Goal: Task Accomplishment & Management: Complete application form

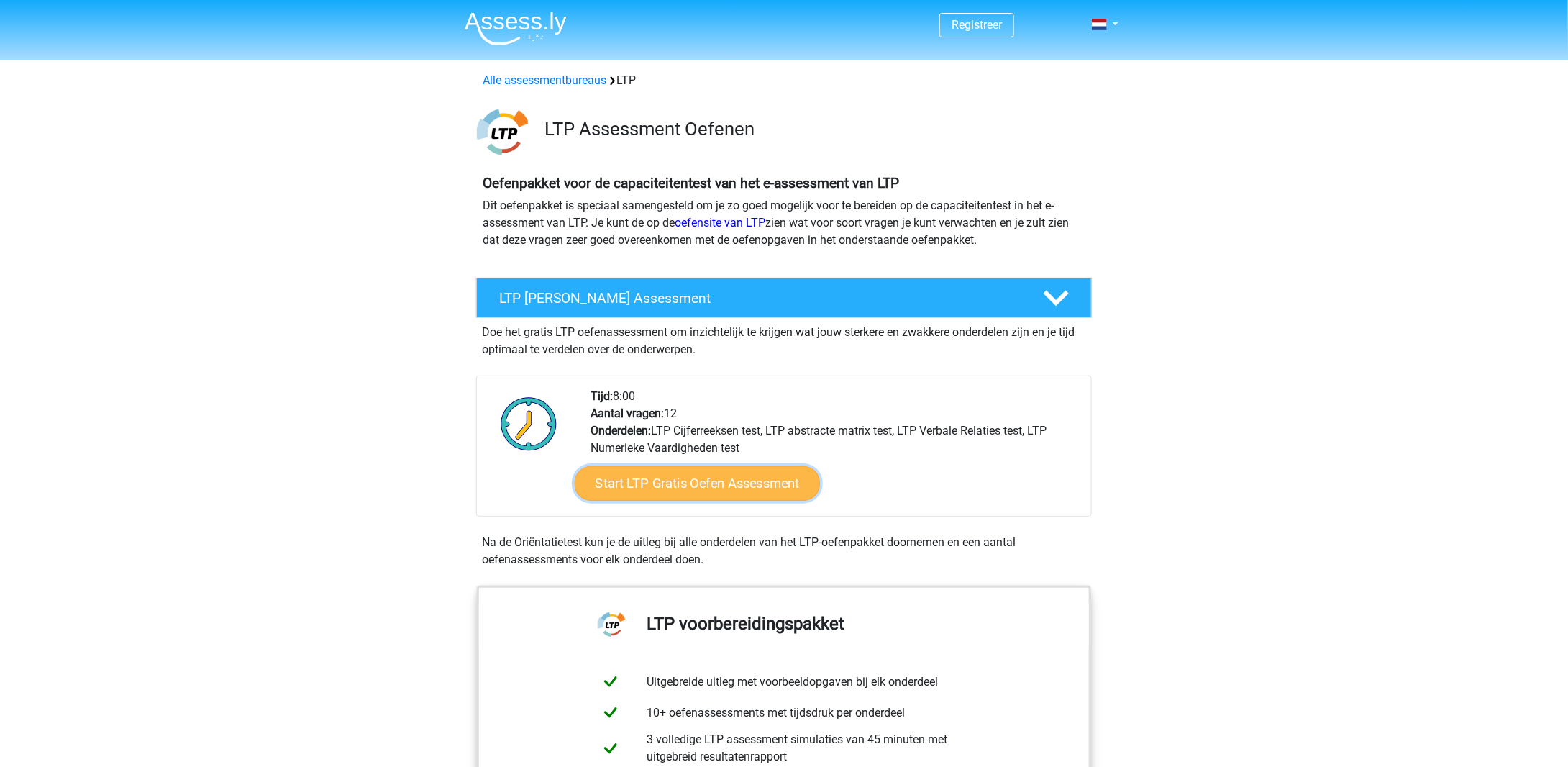
click at [751, 476] on link "Start LTP Gratis Oefen Assessment" at bounding box center [698, 484] width 246 height 35
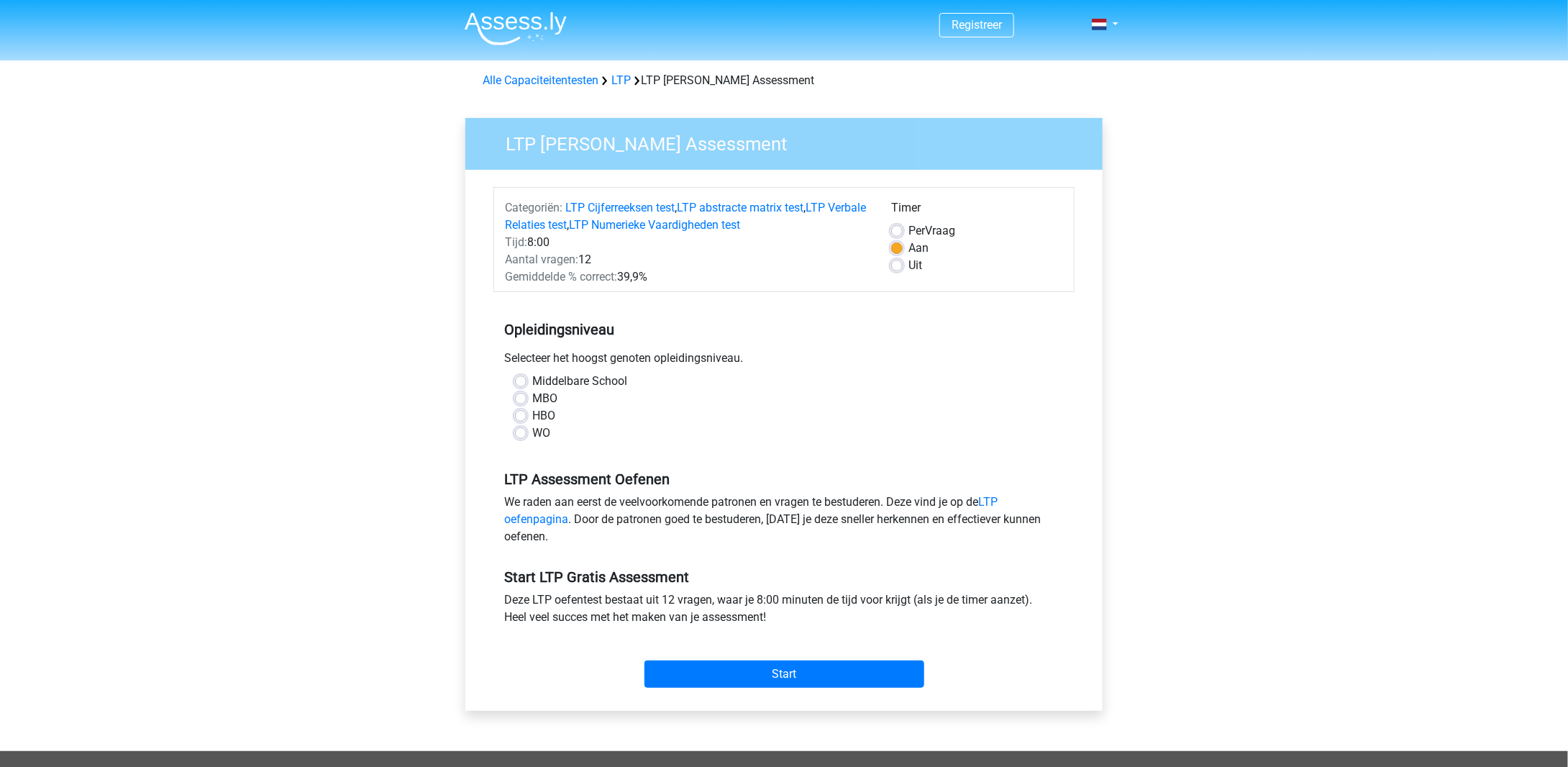
click at [528, 427] on div "WO" at bounding box center [784, 433] width 538 height 17
click at [532, 428] on label "WO" at bounding box center [541, 433] width 18 height 17
click at [524, 428] on input "WO" at bounding box center [520, 431] width 11 height 14
radio input "true"
click at [810, 670] on input "Start" at bounding box center [784, 674] width 280 height 27
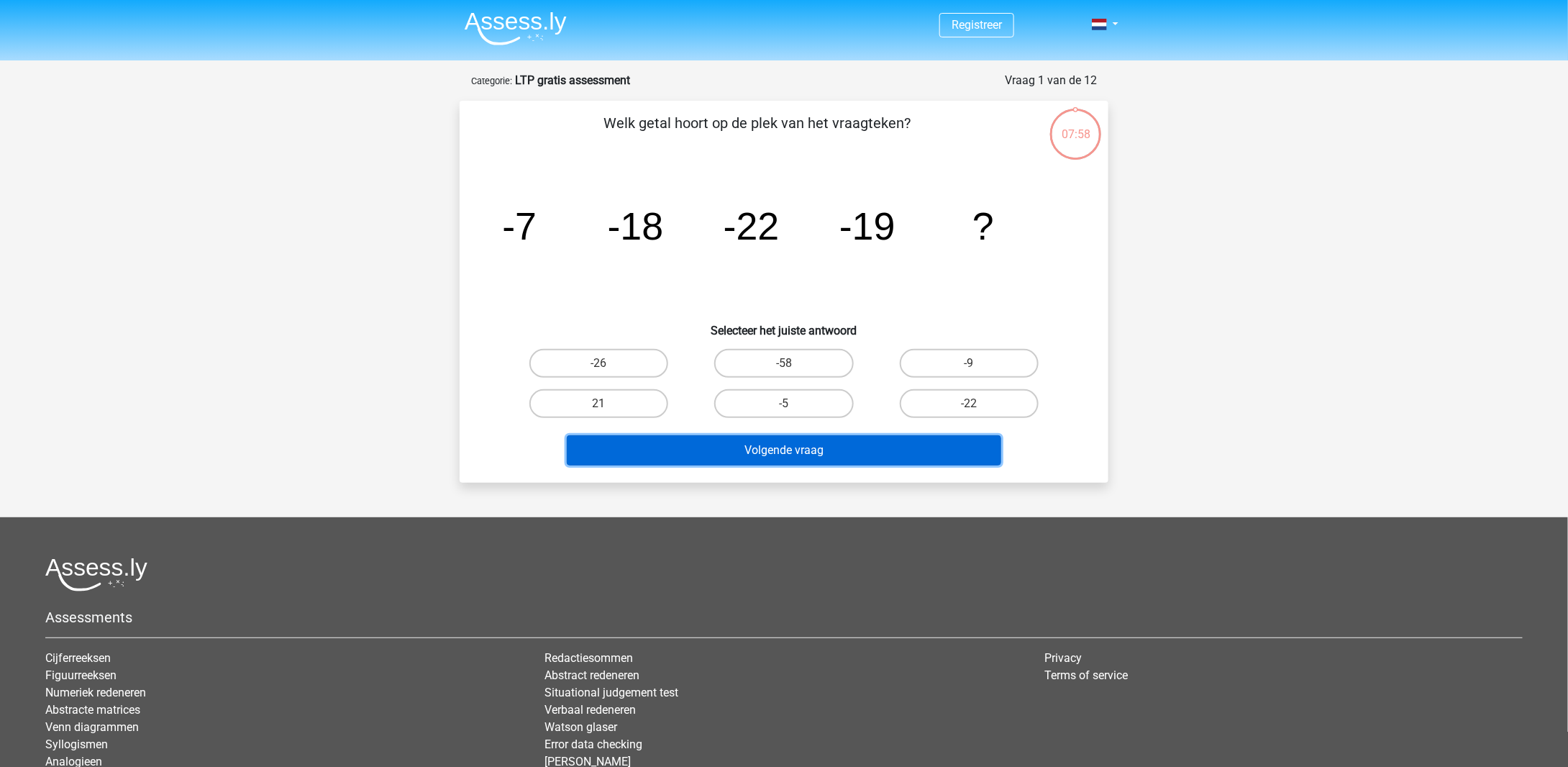
click at [907, 441] on button "Volgende vraag" at bounding box center [784, 451] width 436 height 30
click at [889, 445] on button "Volgende vraag" at bounding box center [784, 451] width 436 height 30
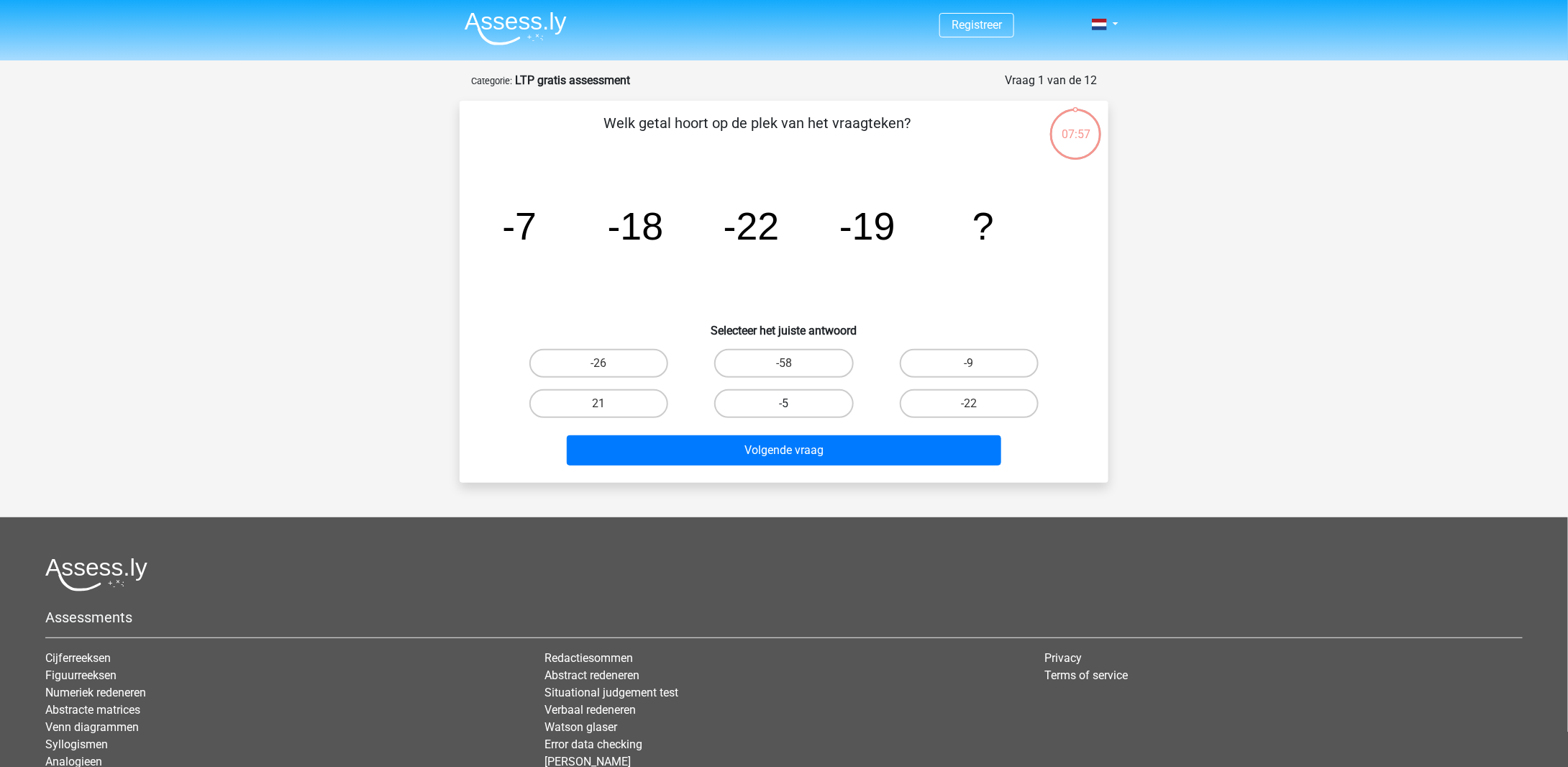
click at [782, 400] on label "-5" at bounding box center [784, 404] width 139 height 29
click at [784, 404] on input "-5" at bounding box center [789, 408] width 9 height 9
radio input "true"
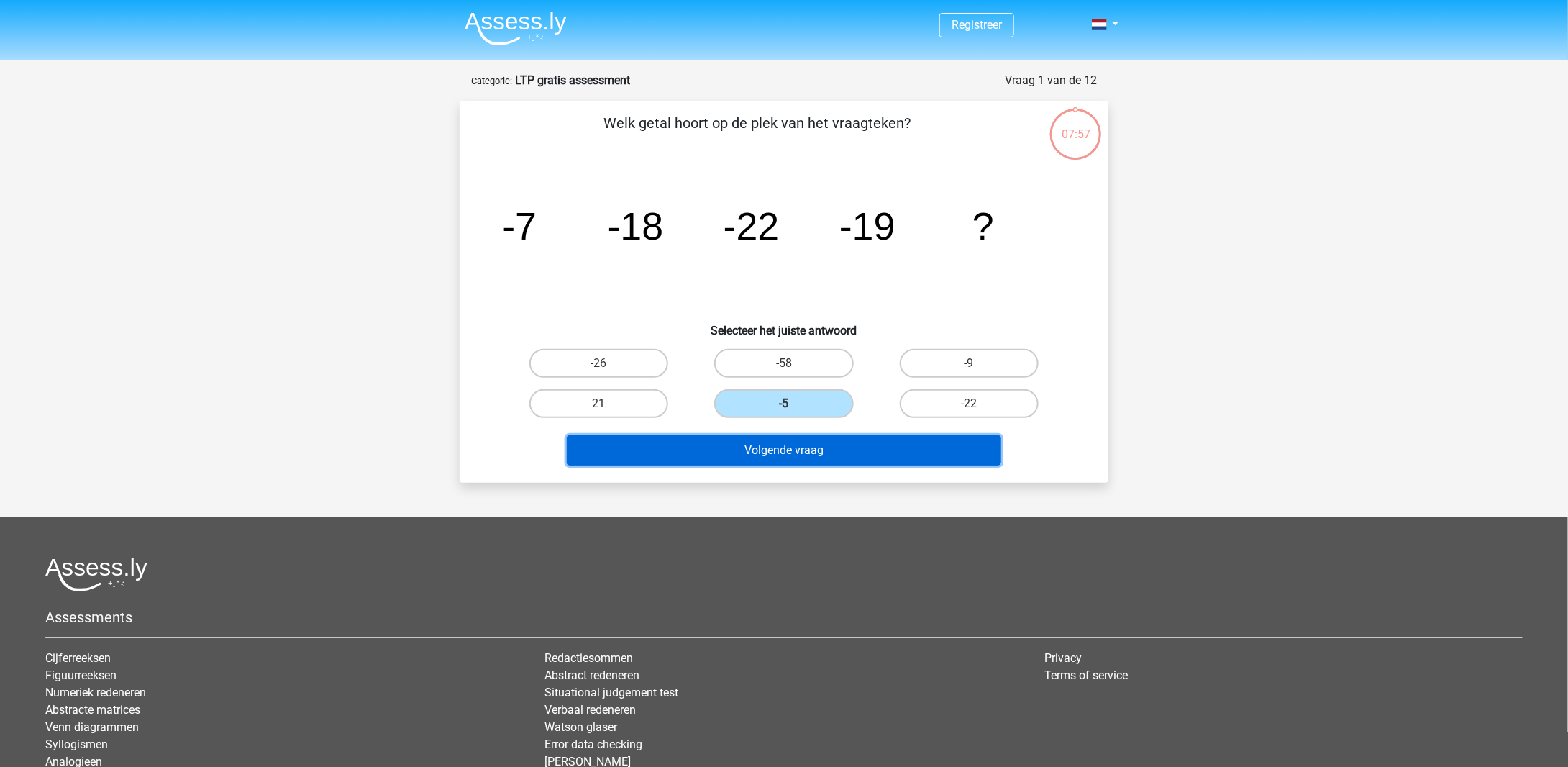
click at [799, 463] on button "Volgende vraag" at bounding box center [784, 451] width 436 height 30
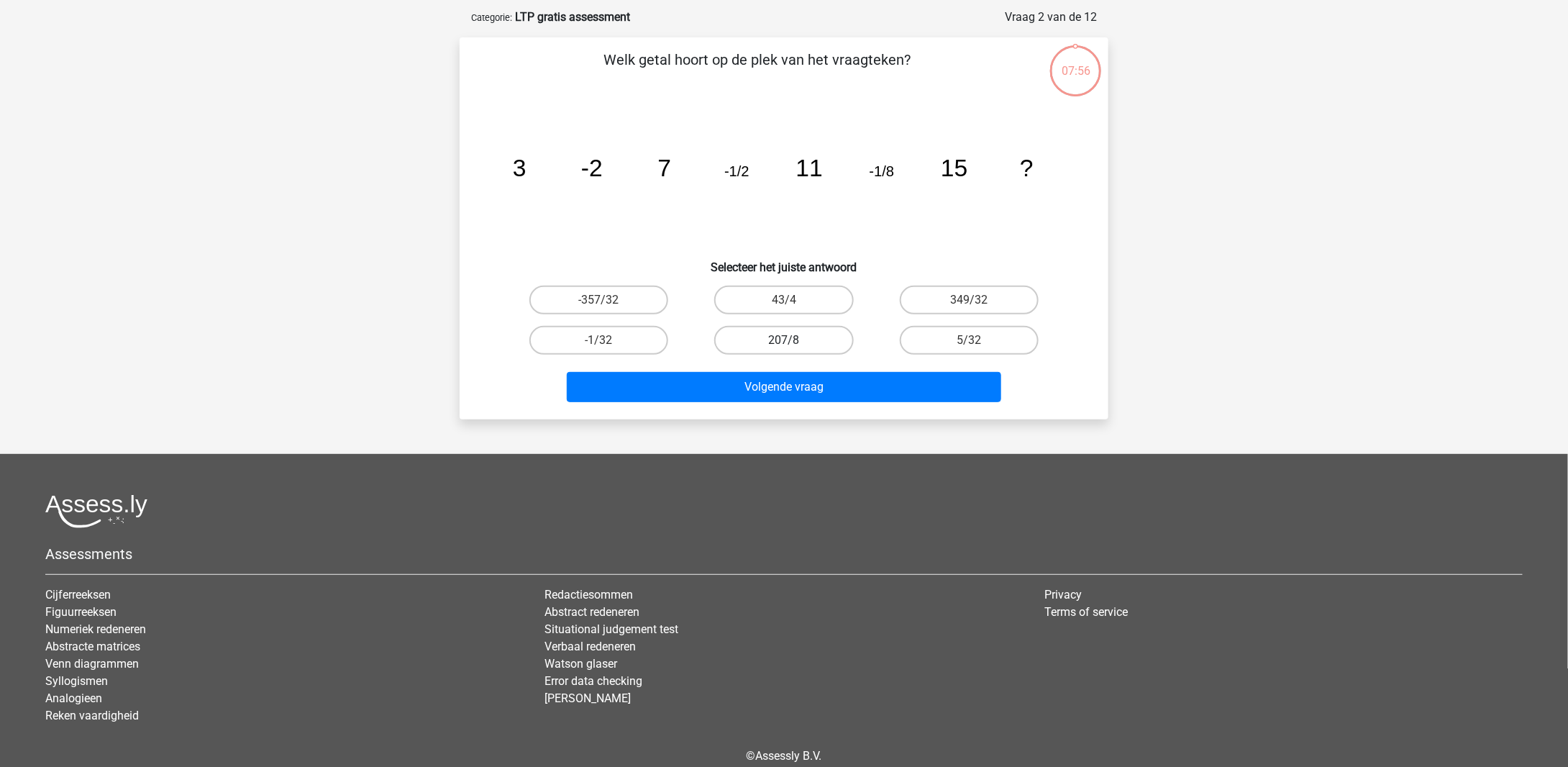
scroll to position [72, 0]
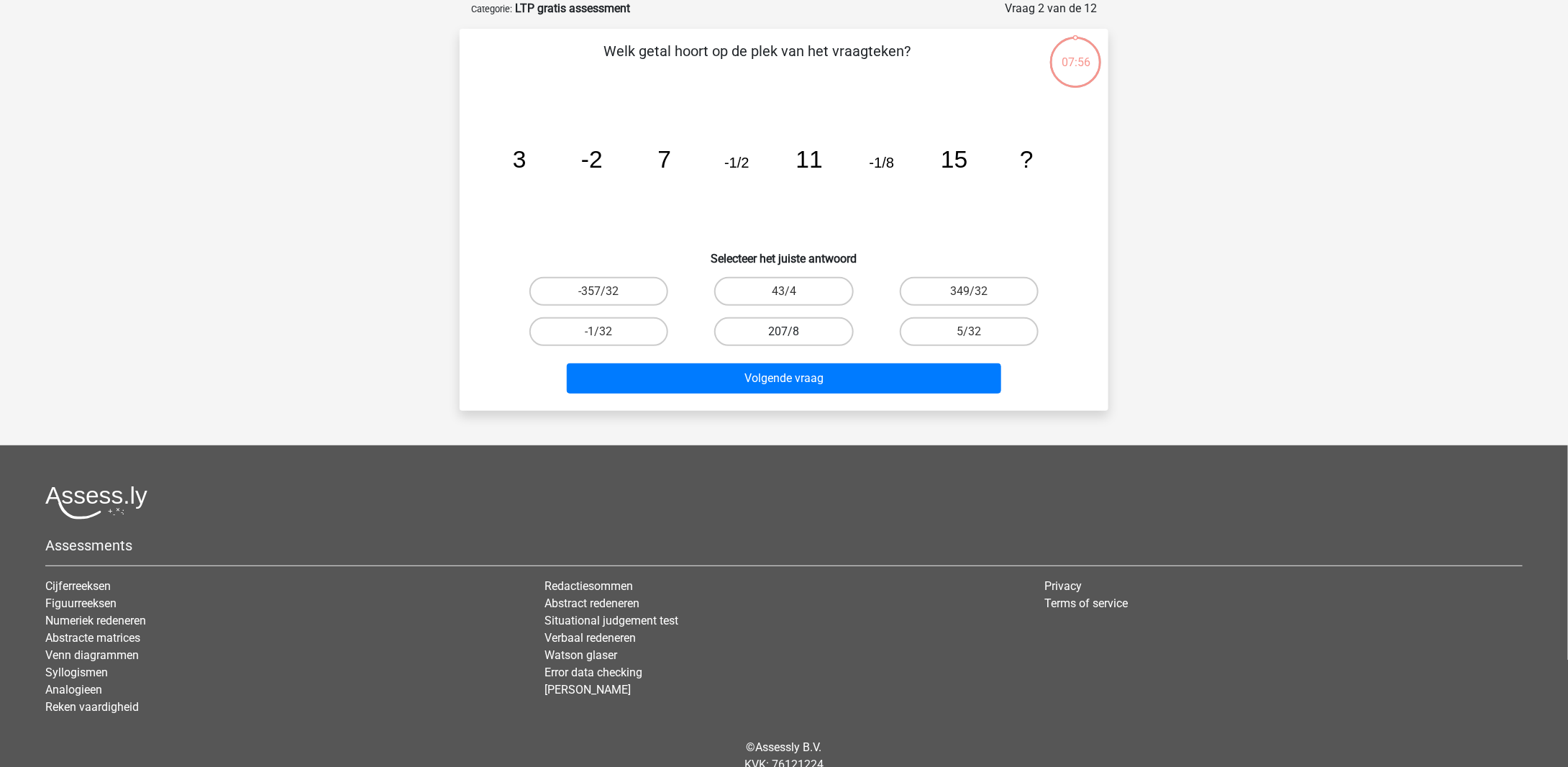
click at [772, 331] on label "207/8" at bounding box center [784, 331] width 139 height 29
click at [784, 331] on input "207/8" at bounding box center [789, 336] width 9 height 9
radio input "true"
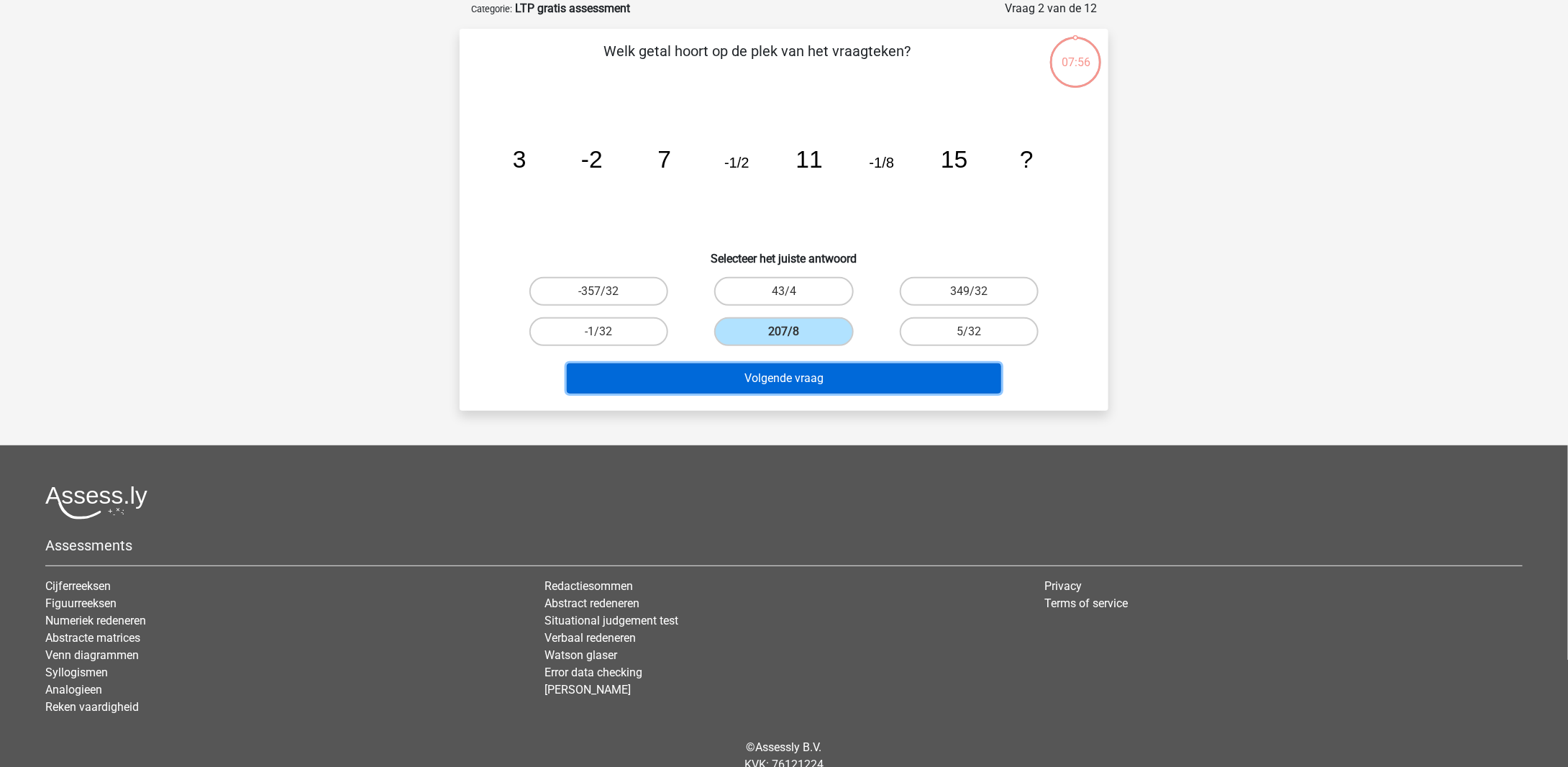
click at [781, 379] on button "Volgende vraag" at bounding box center [784, 378] width 436 height 30
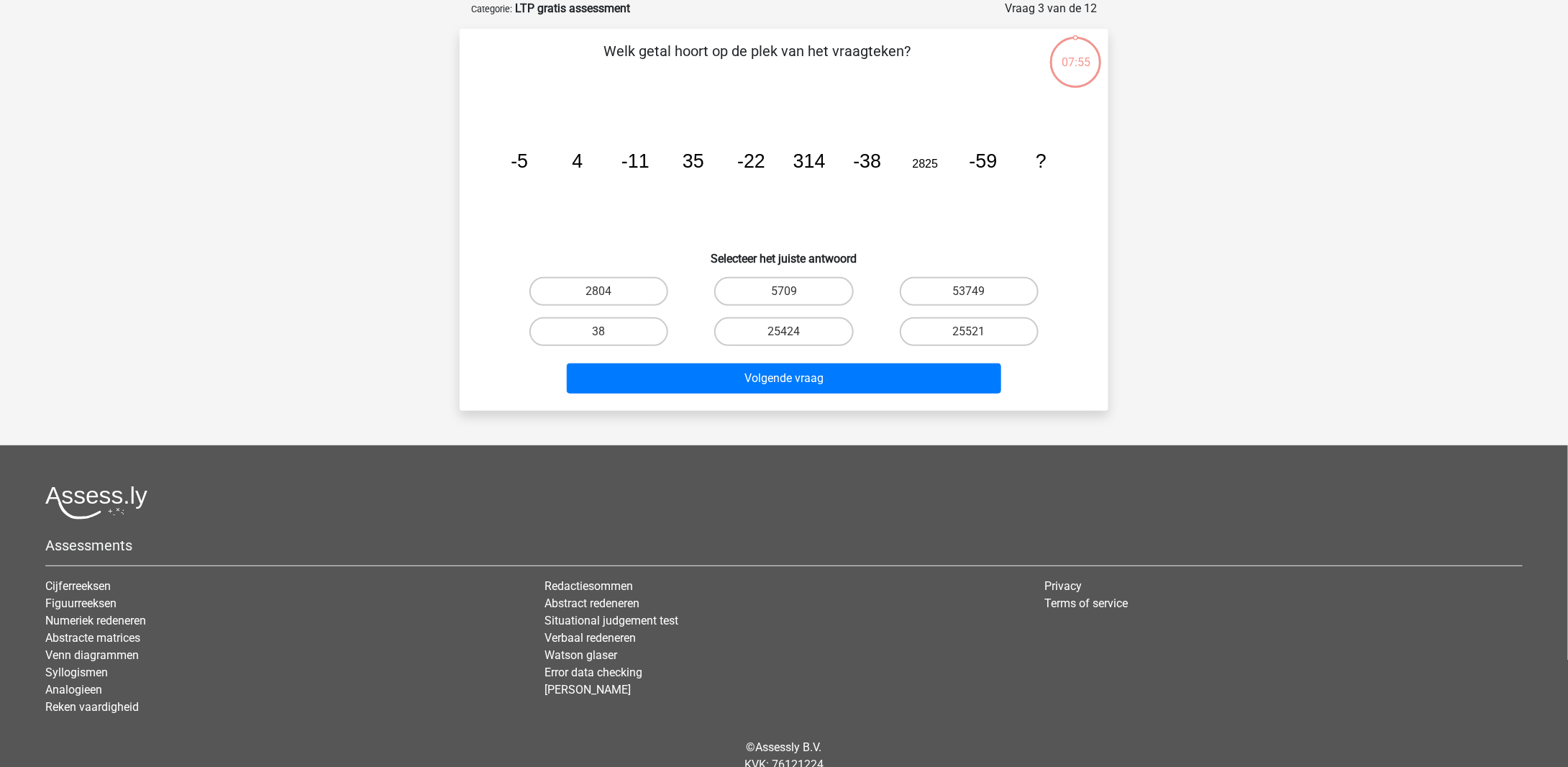
click at [800, 316] on div "25424" at bounding box center [784, 331] width 185 height 40
click at [802, 326] on label "25424" at bounding box center [784, 331] width 139 height 29
click at [793, 331] on input "25424" at bounding box center [789, 336] width 9 height 9
radio input "true"
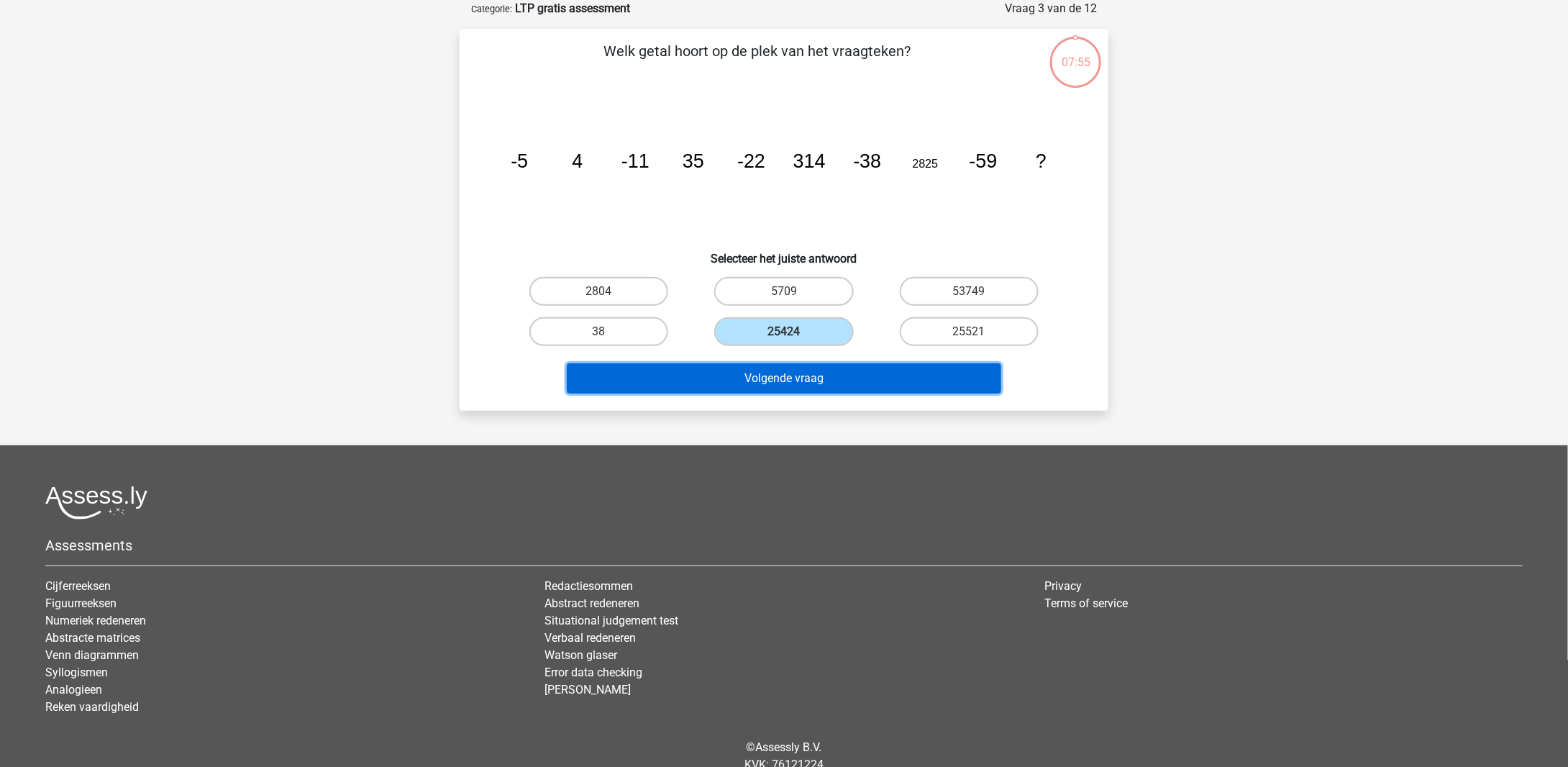
click at [804, 368] on button "Volgende vraag" at bounding box center [784, 378] width 436 height 30
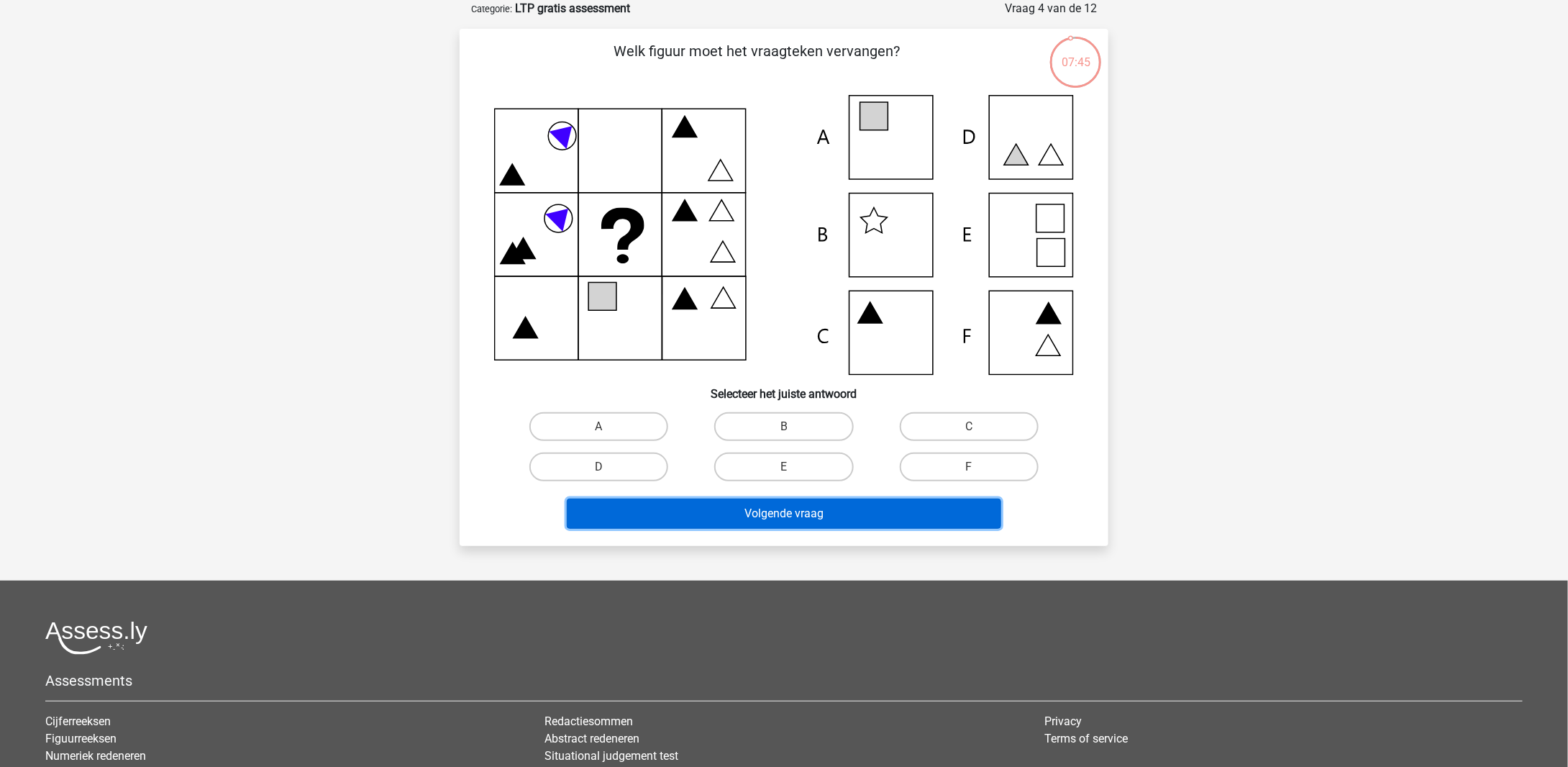
click at [912, 514] on button "Volgende vraag" at bounding box center [784, 513] width 436 height 30
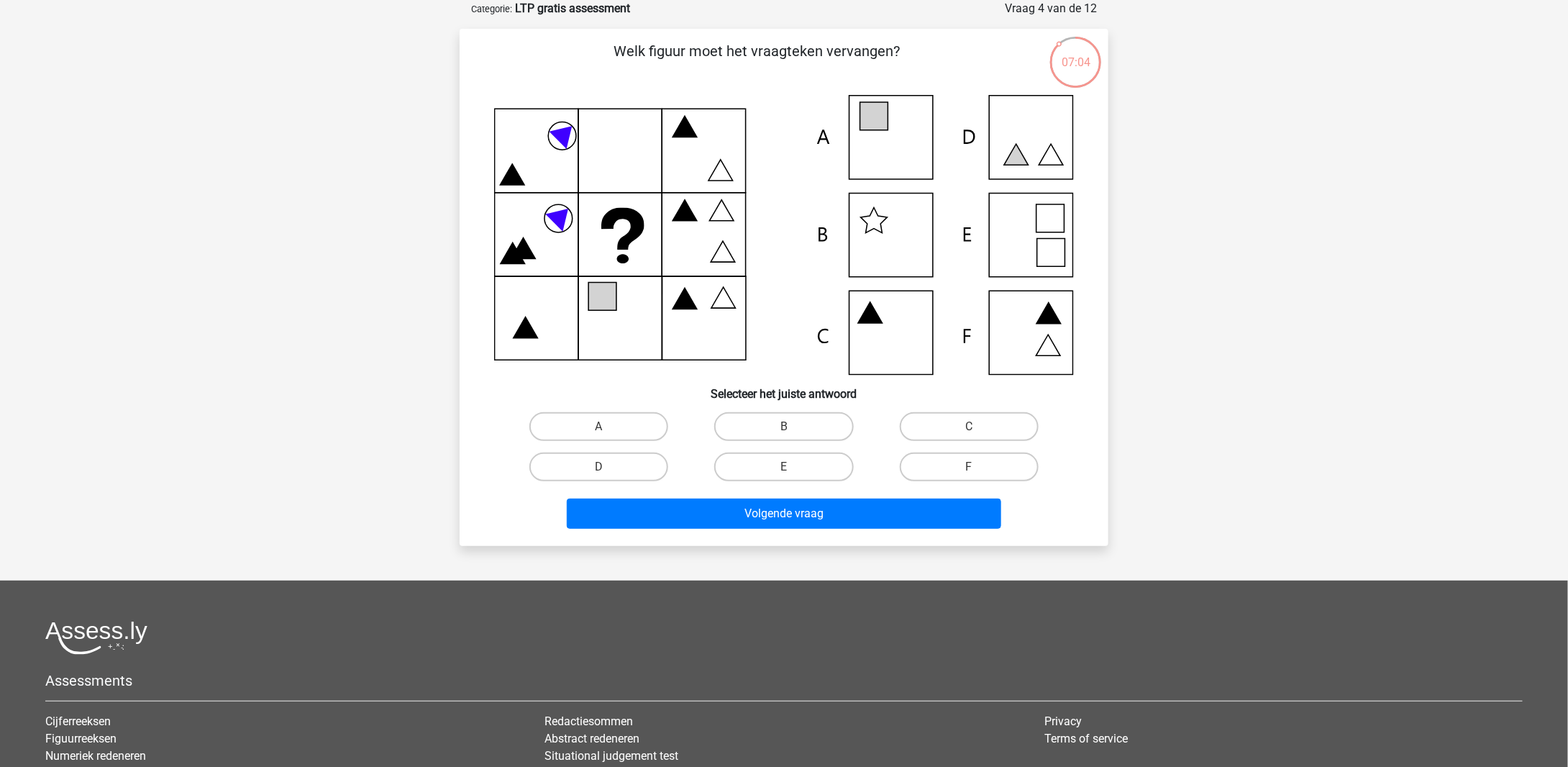
click at [765, 442] on div "B" at bounding box center [784, 426] width 185 height 40
click at [776, 433] on label "B" at bounding box center [784, 427] width 139 height 29
click at [784, 433] on input "B" at bounding box center [789, 431] width 9 height 9
radio input "true"
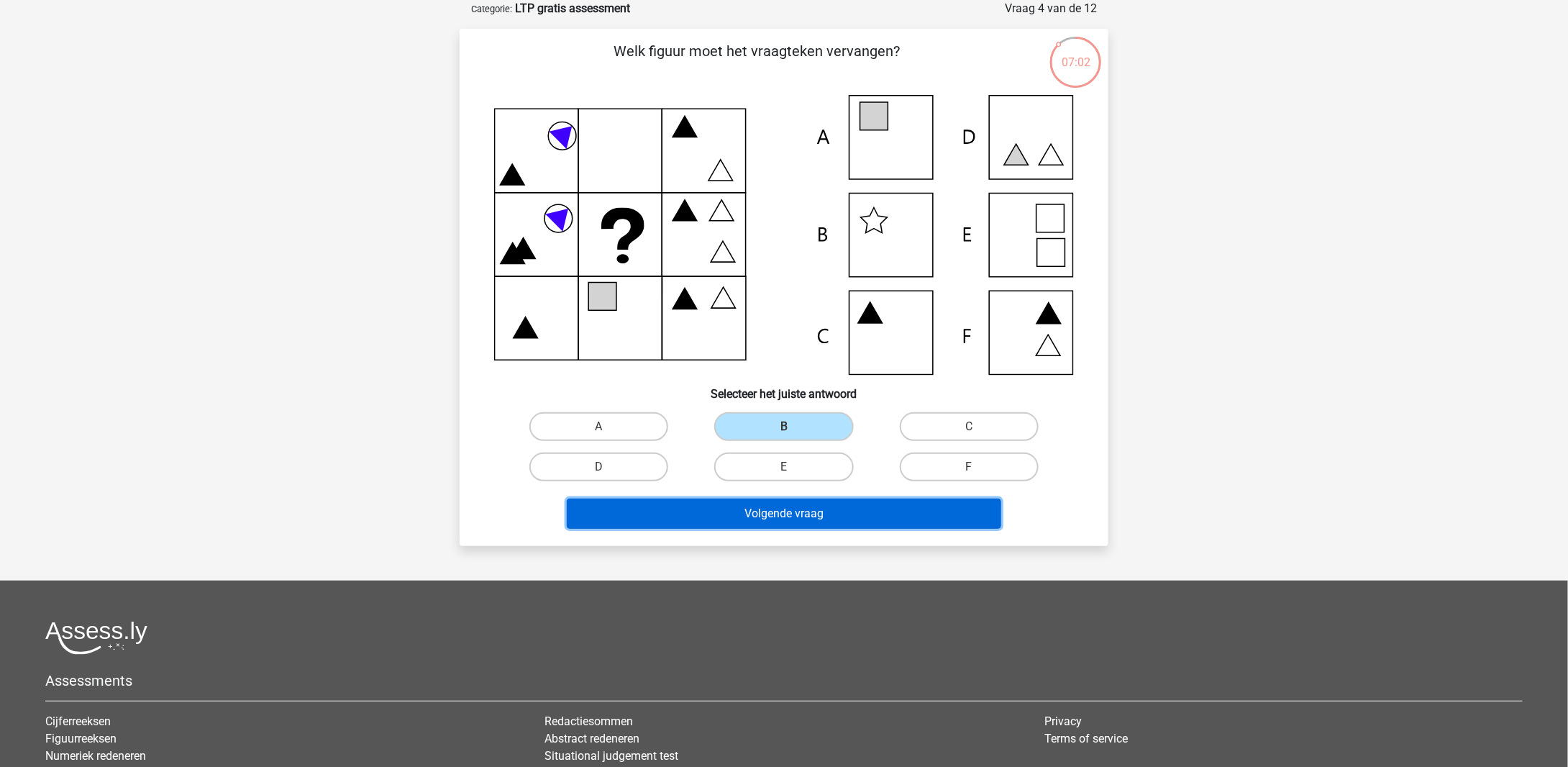
click at [792, 515] on button "Volgende vraag" at bounding box center [784, 513] width 436 height 30
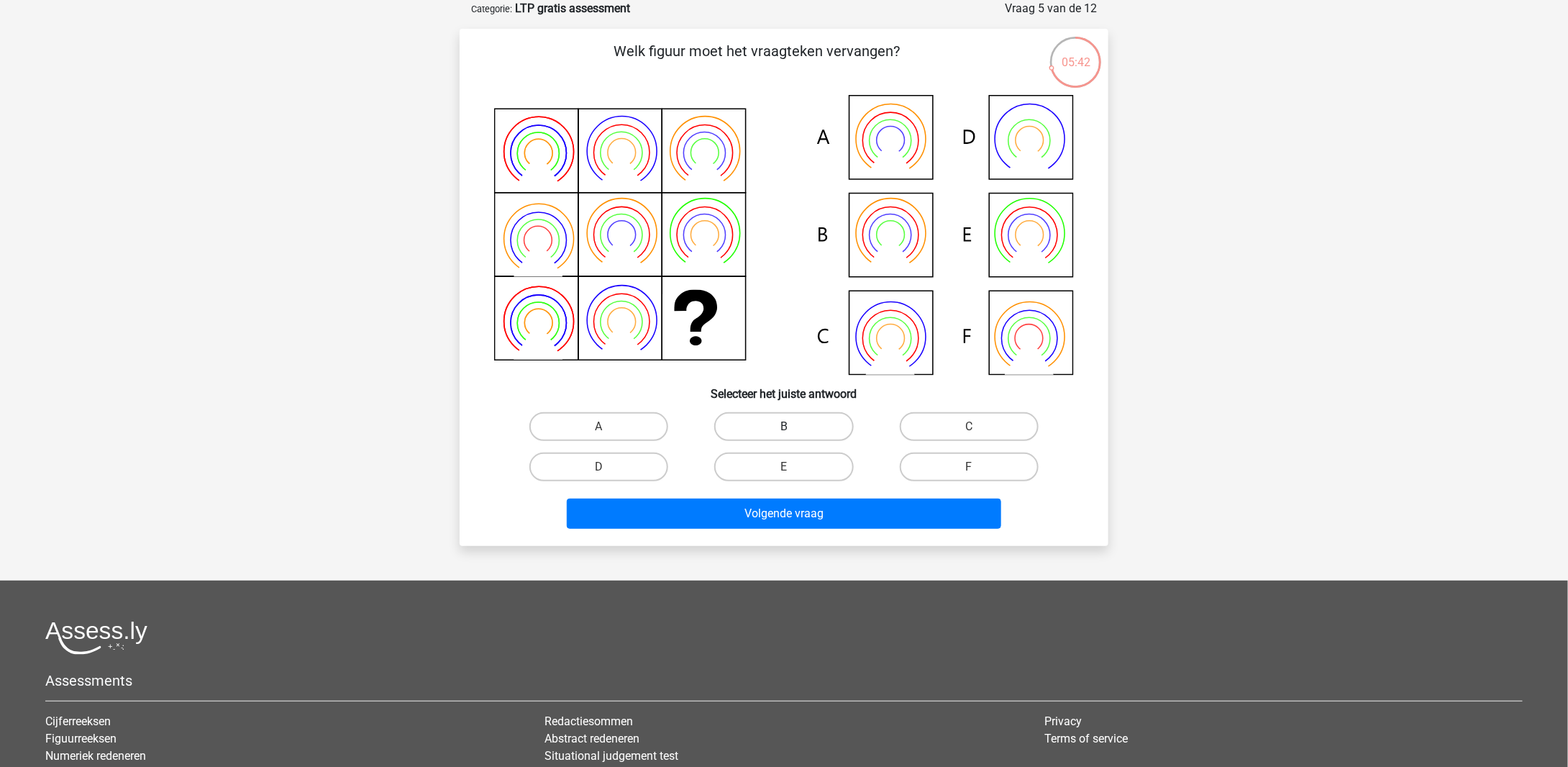
click at [833, 435] on label "B" at bounding box center [784, 427] width 139 height 29
click at [793, 435] on input "B" at bounding box center [789, 431] width 9 height 9
radio input "true"
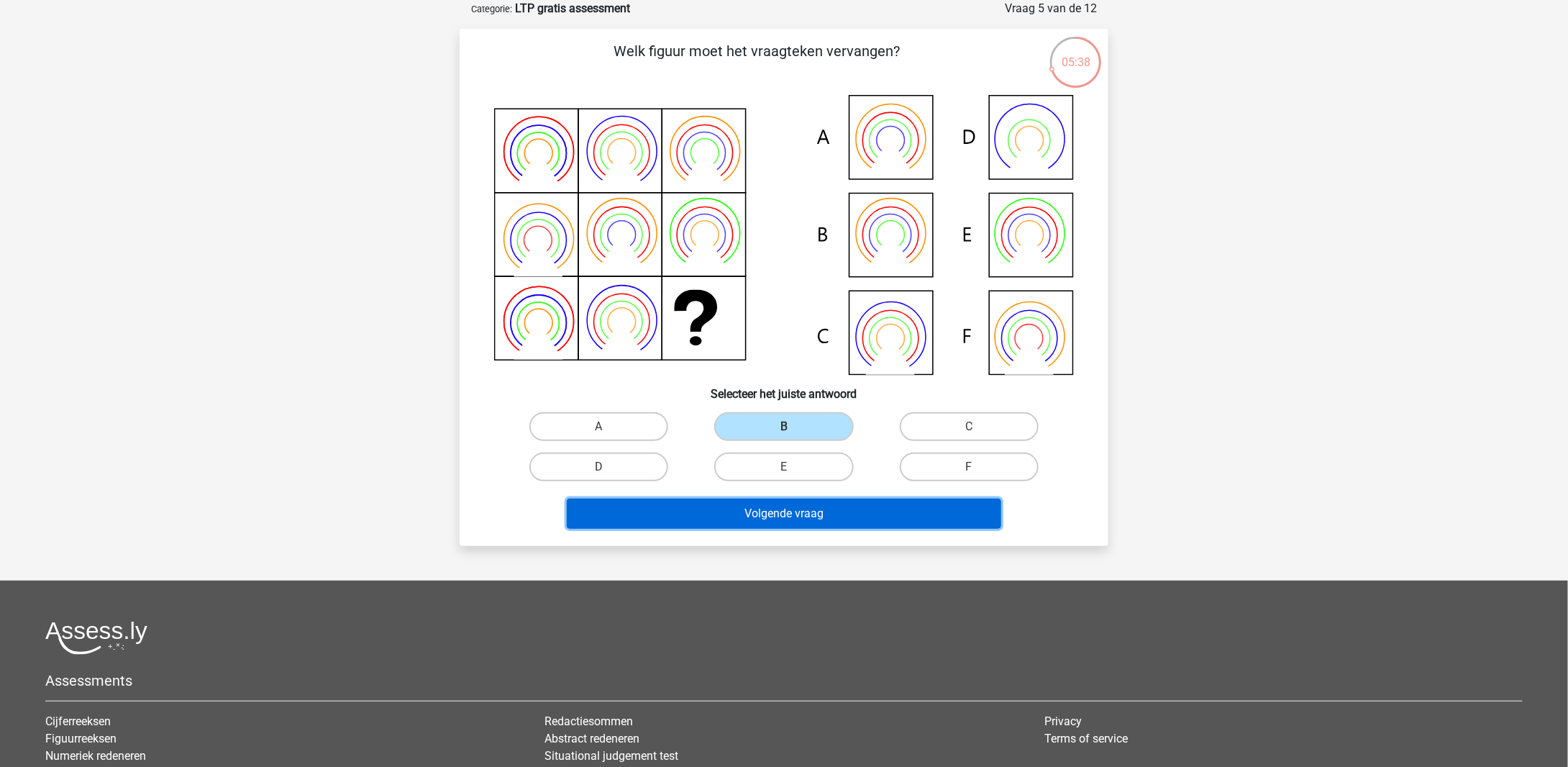
click at [809, 525] on button "Volgende vraag" at bounding box center [784, 513] width 436 height 30
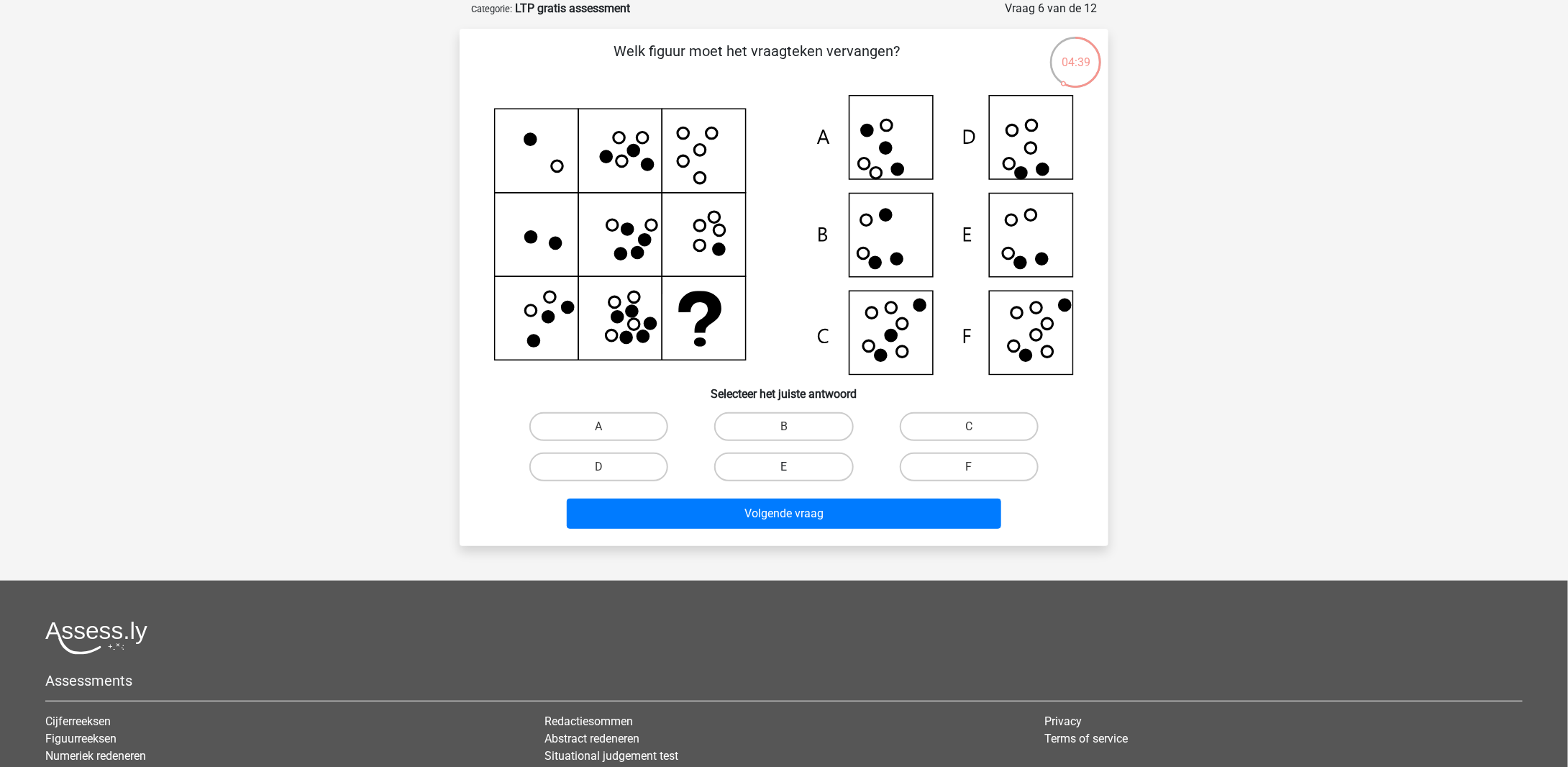
click at [772, 471] on label "E" at bounding box center [784, 467] width 139 height 29
click at [784, 471] on input "E" at bounding box center [789, 471] width 9 height 9
radio input "true"
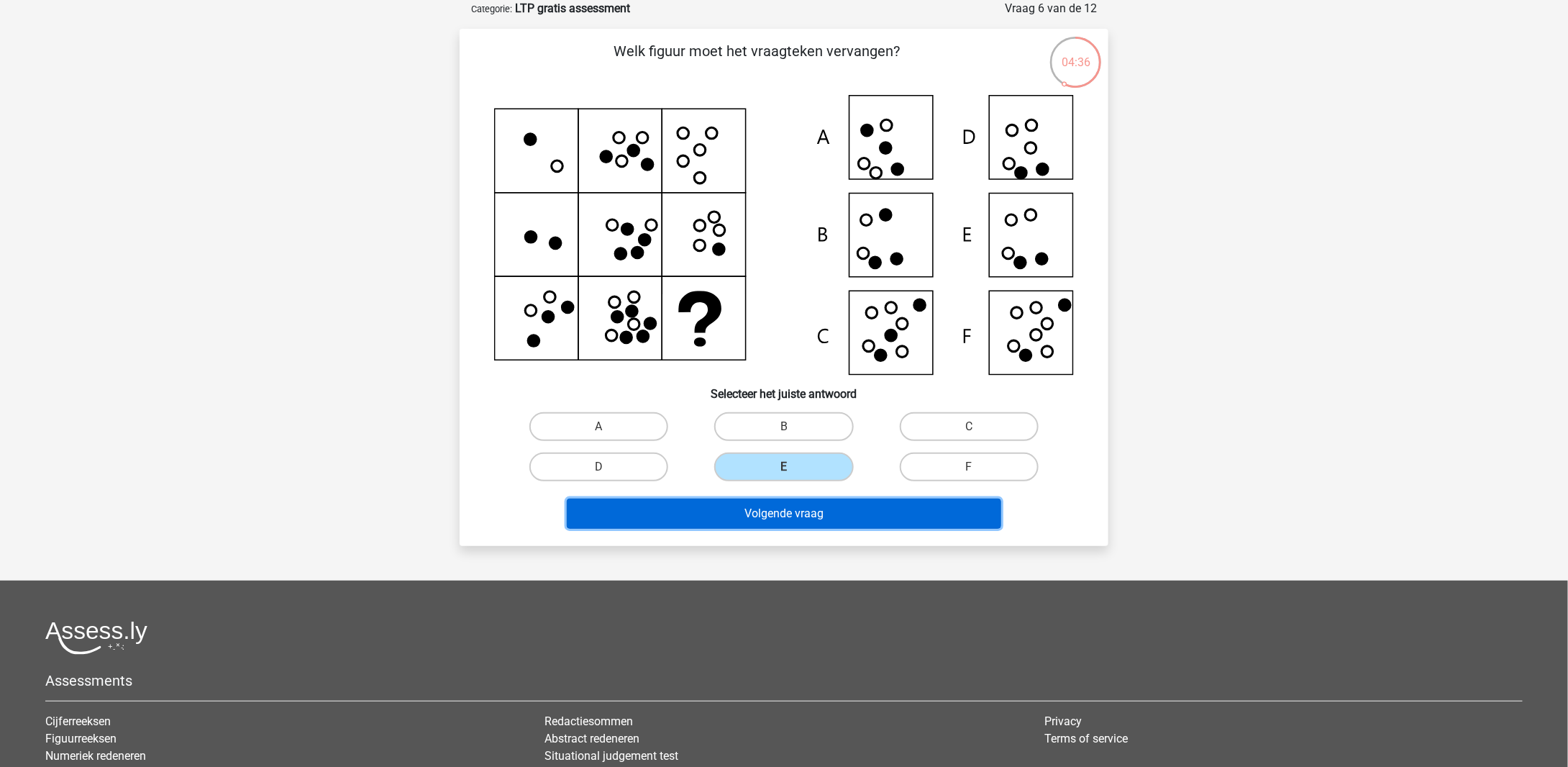
click at [892, 505] on button "Volgende vraag" at bounding box center [784, 513] width 436 height 30
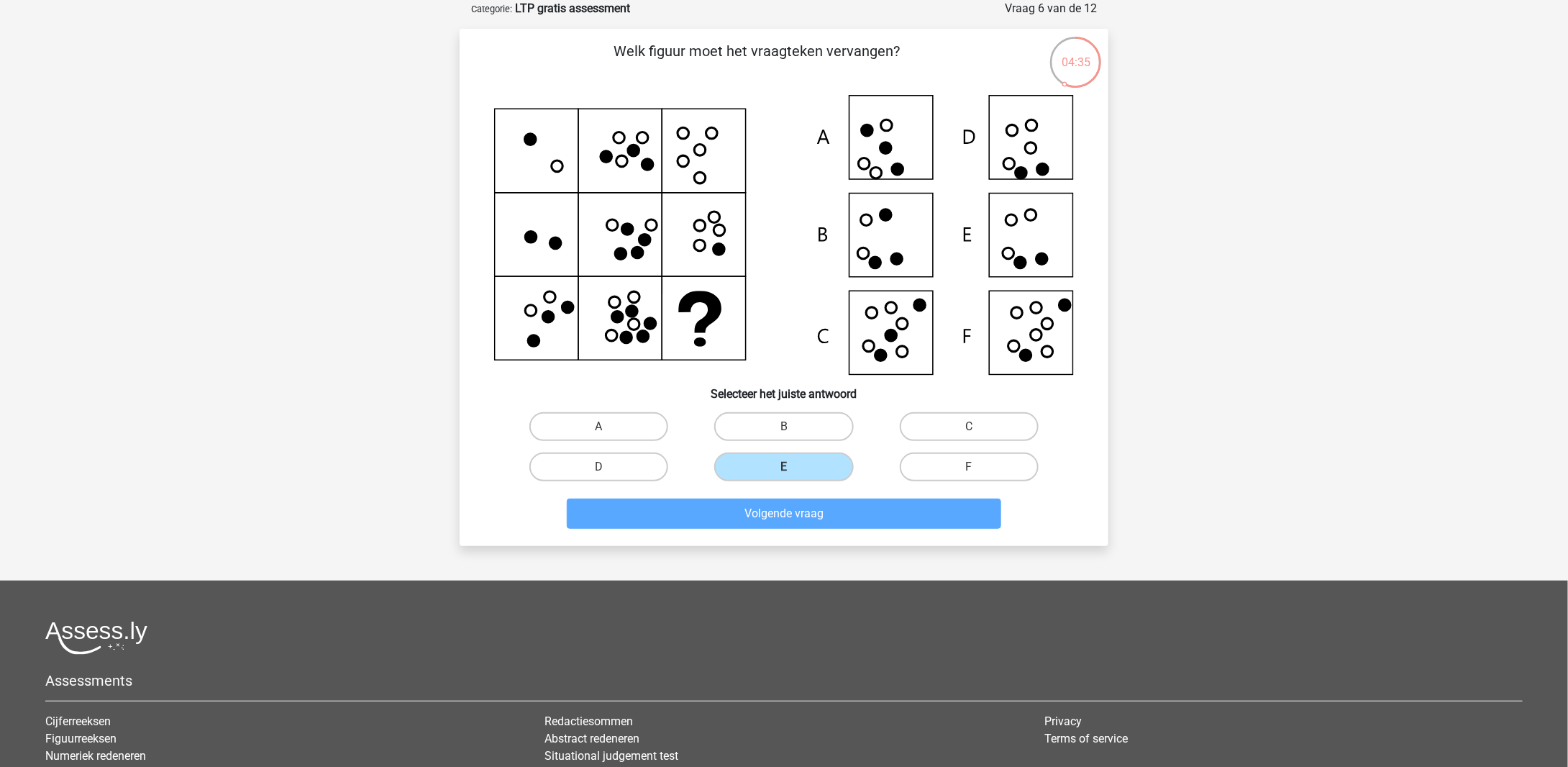
scroll to position [23, 0]
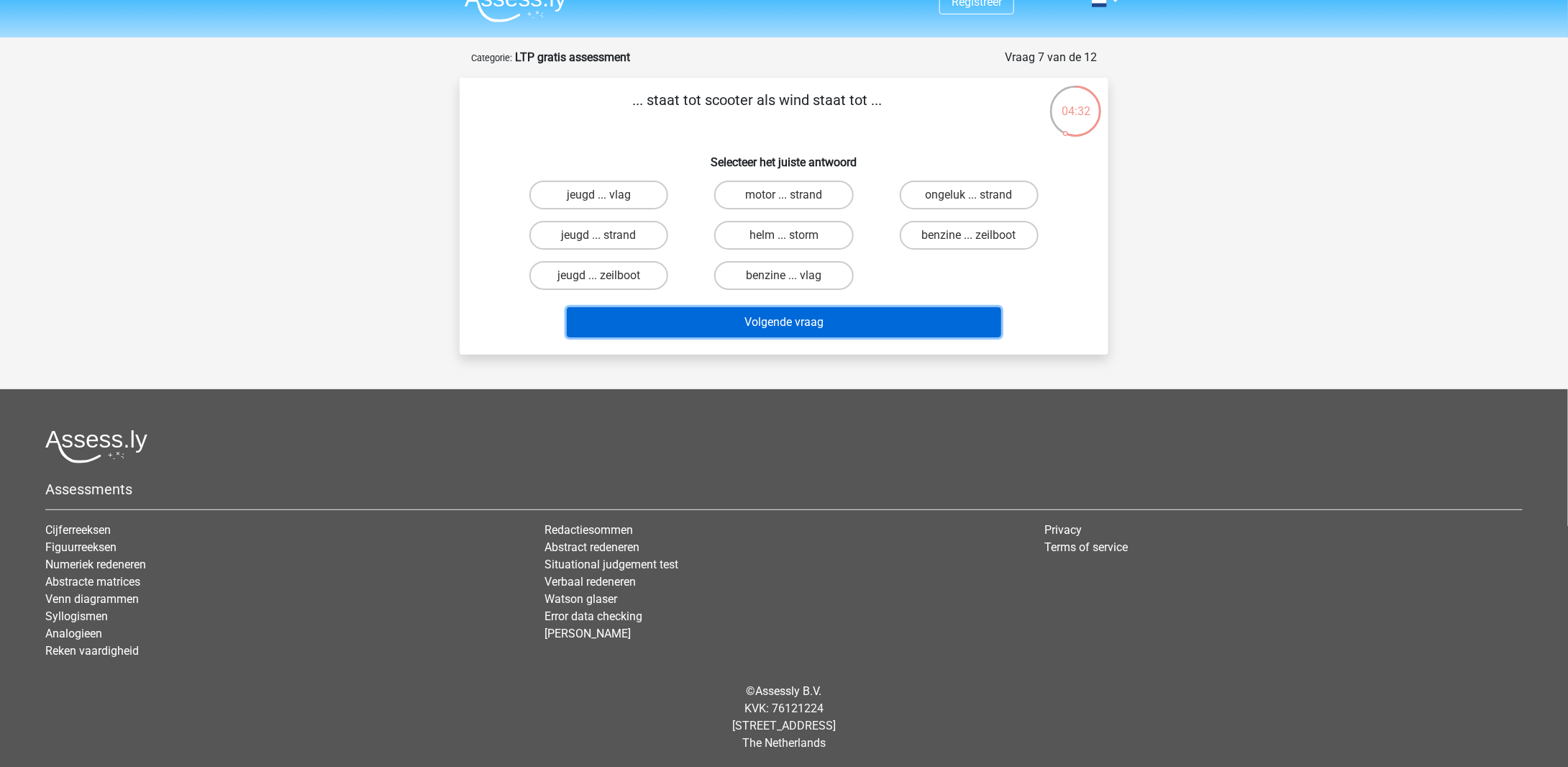
click at [830, 323] on button "Volgende vraag" at bounding box center [784, 322] width 436 height 30
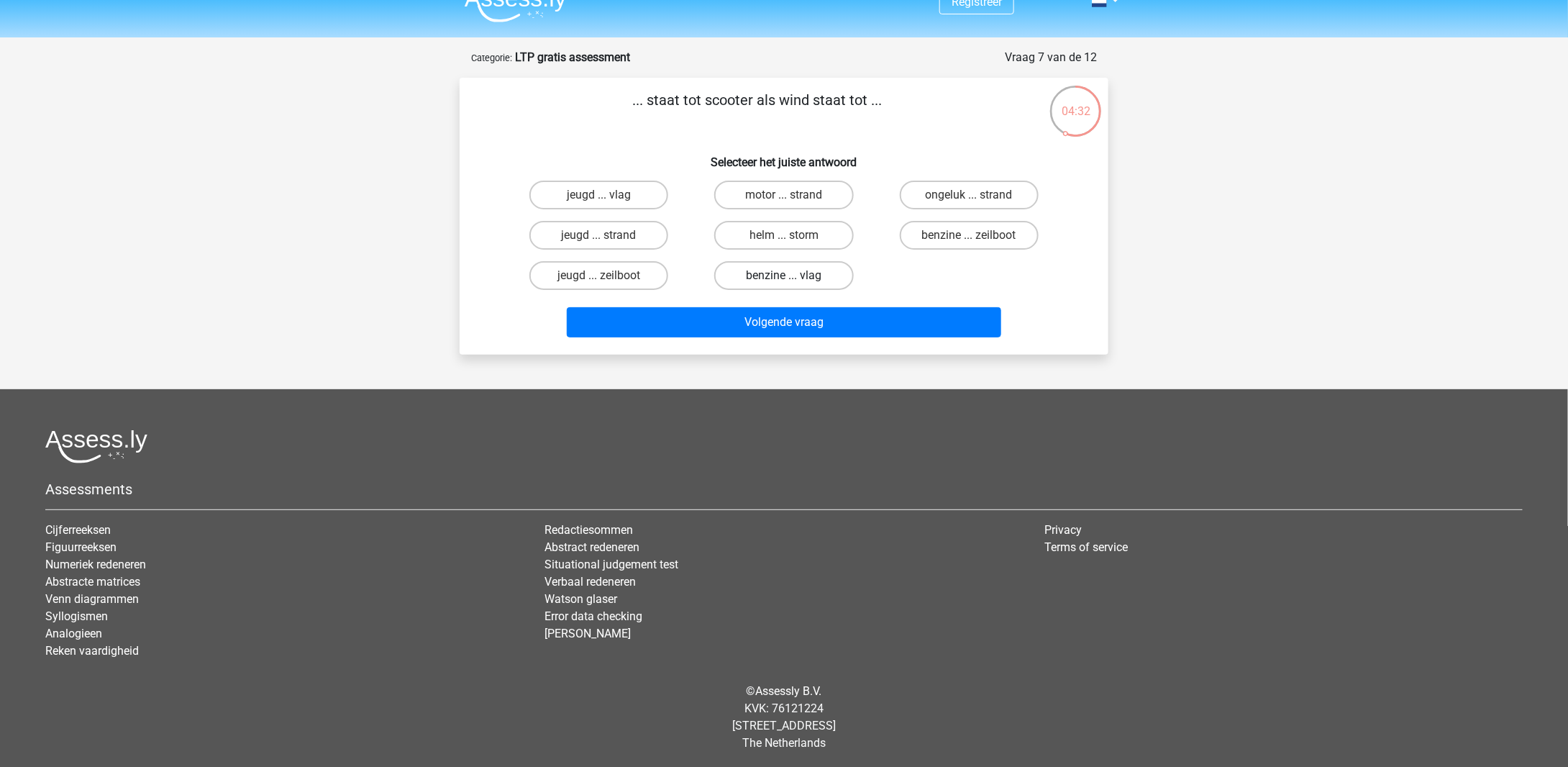
click at [823, 279] on label "benzine ... vlag" at bounding box center [784, 276] width 139 height 29
click at [793, 279] on input "benzine ... vlag" at bounding box center [789, 280] width 9 height 9
radio input "true"
click at [821, 336] on div "Volgende vraag" at bounding box center [784, 325] width 556 height 36
click at [819, 303] on div "Volgende vraag" at bounding box center [784, 319] width 603 height 48
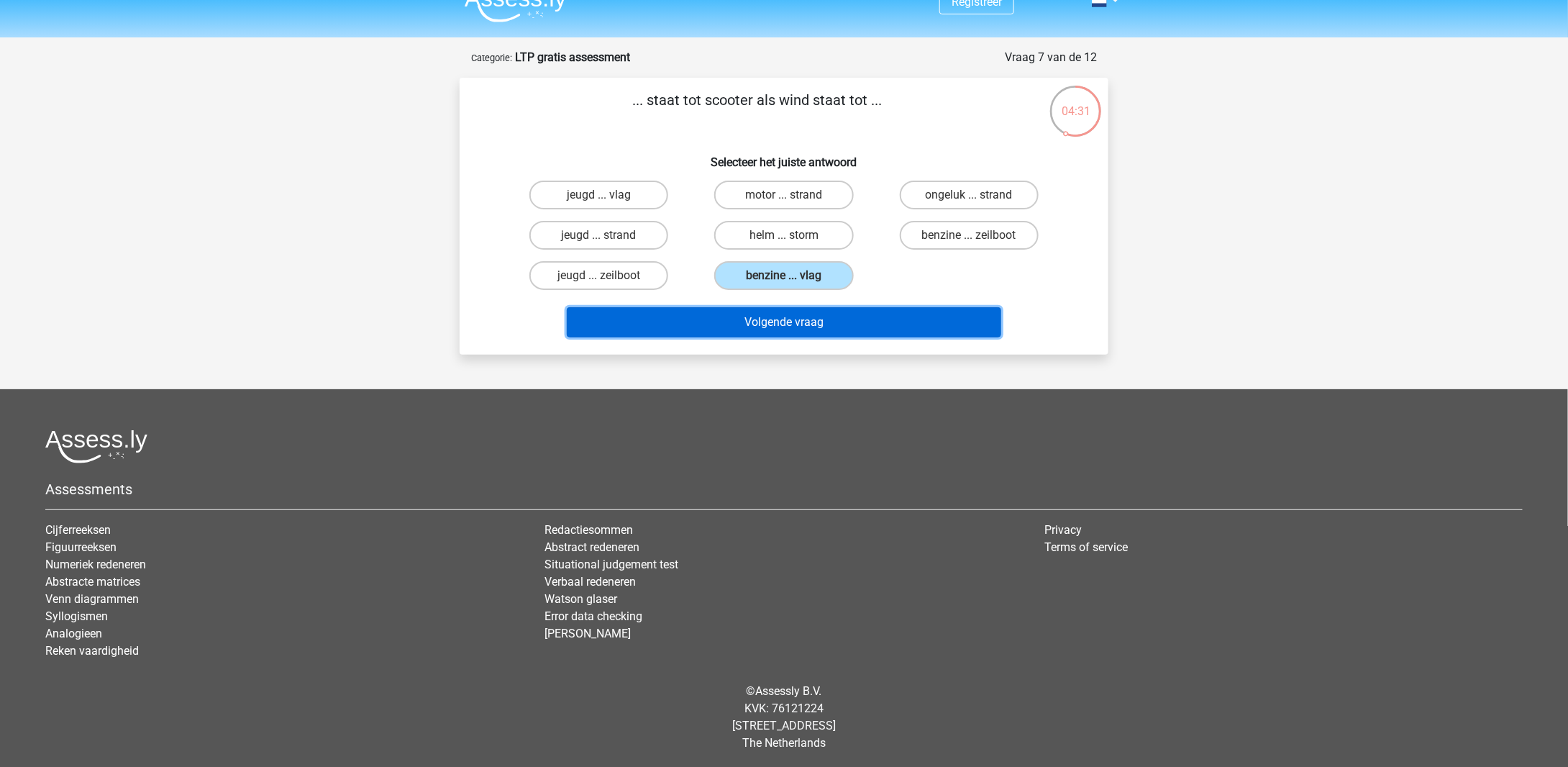
click at [818, 313] on button "Volgende vraag" at bounding box center [784, 322] width 436 height 30
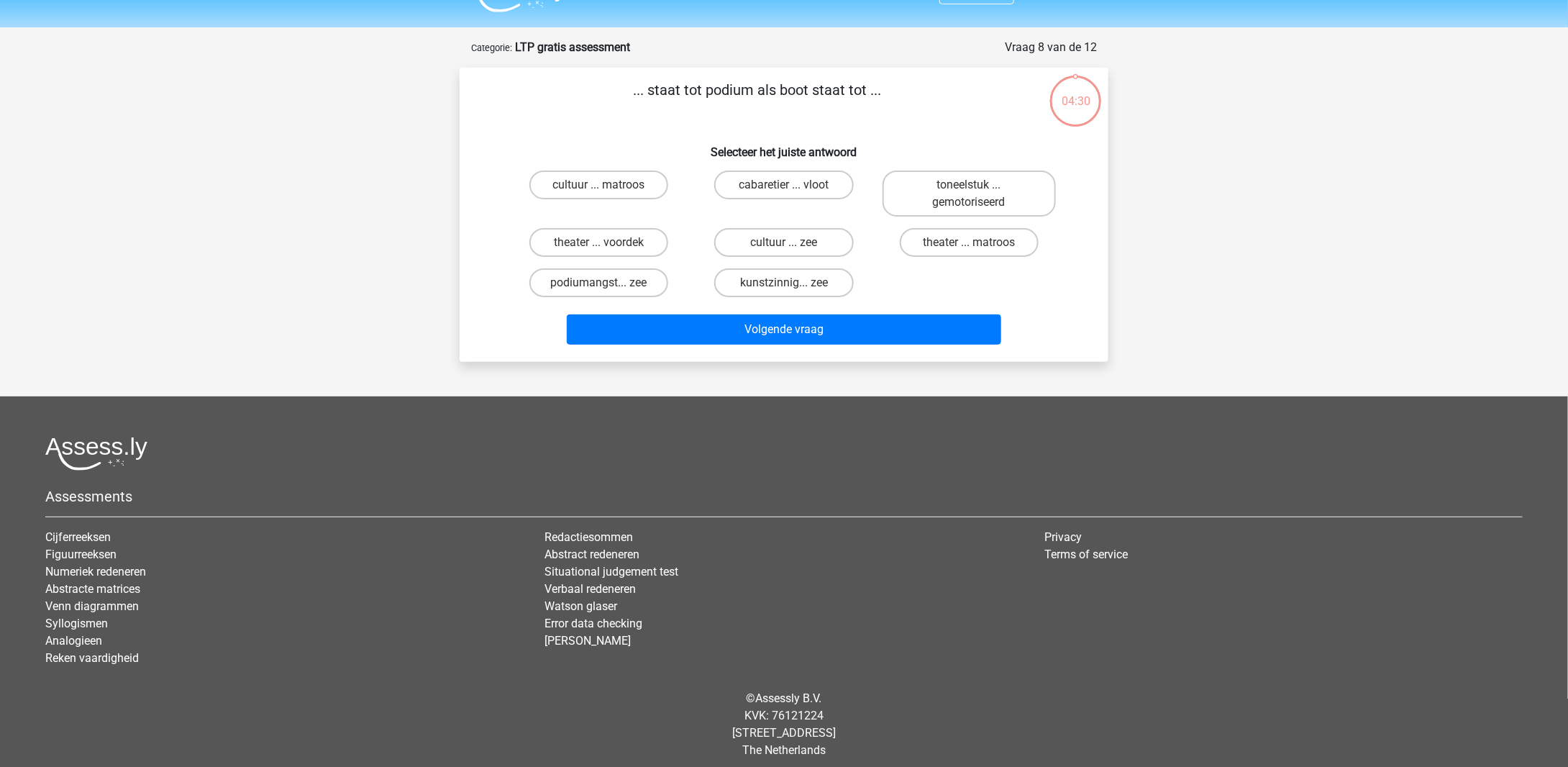
scroll to position [40, 0]
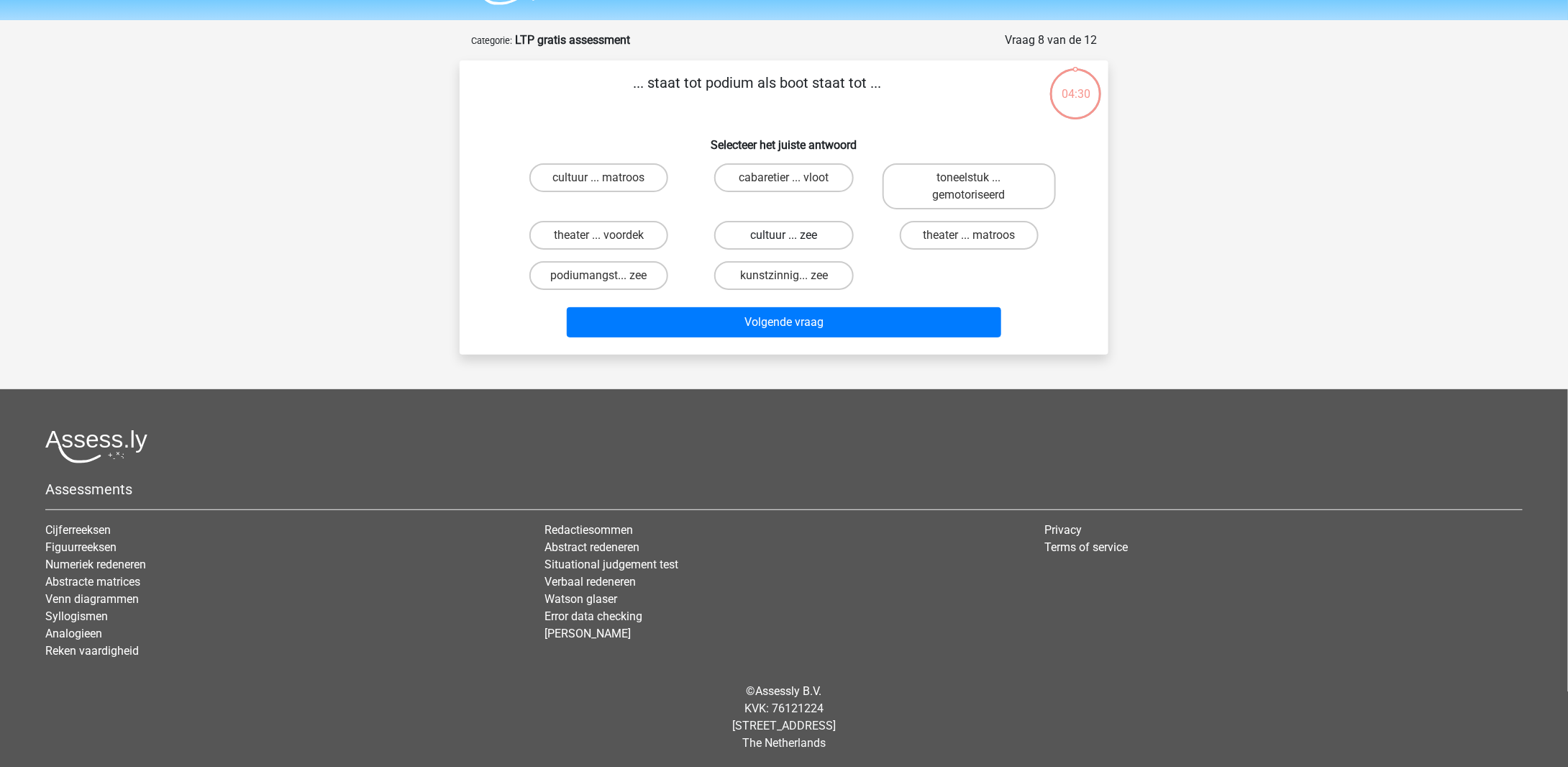
click at [815, 233] on label "cultuur ... zee" at bounding box center [784, 236] width 139 height 29
click at [793, 236] on input "cultuur ... zee" at bounding box center [789, 240] width 9 height 9
radio input "true"
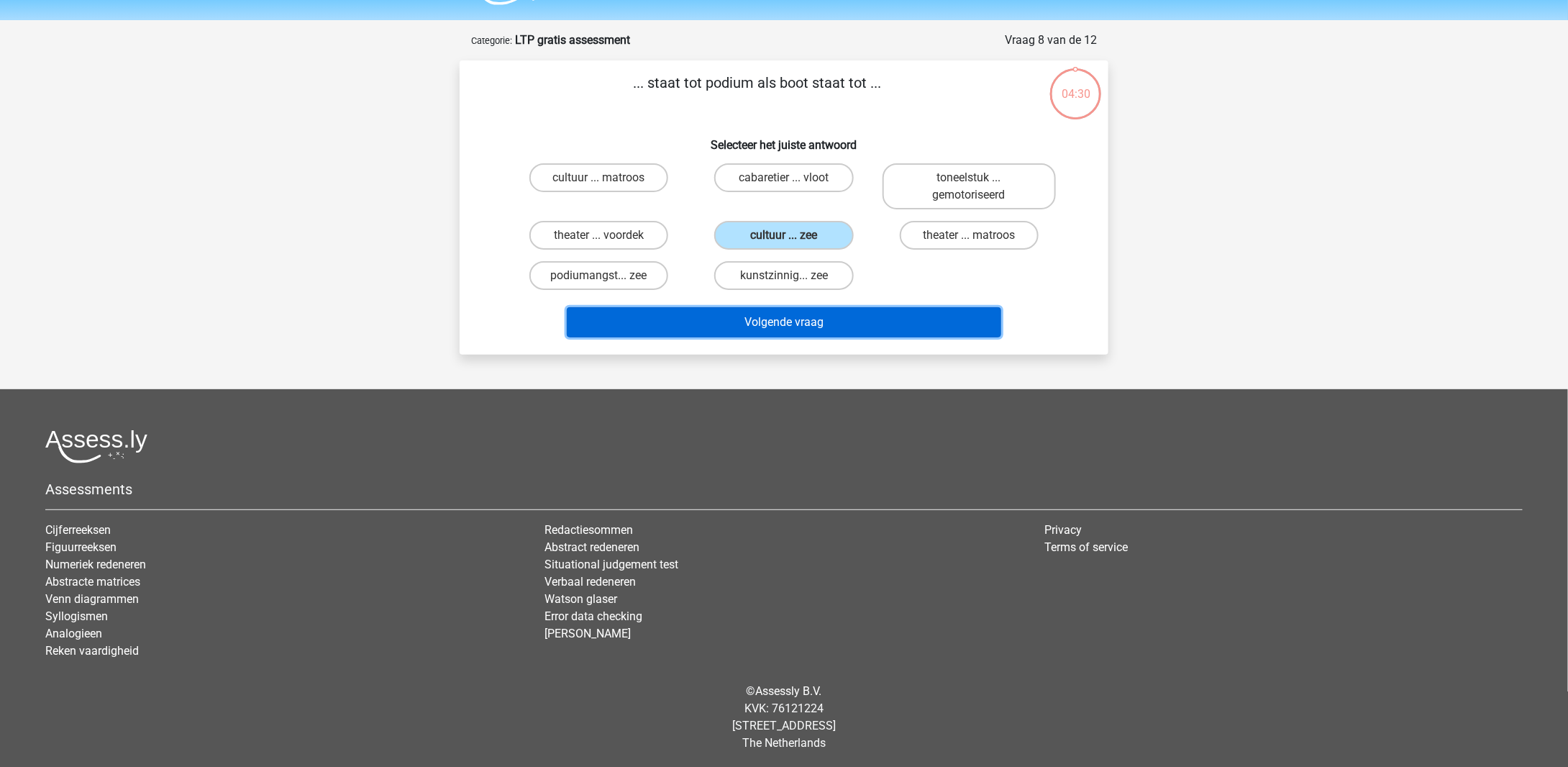
click at [821, 328] on button "Volgende vraag" at bounding box center [784, 322] width 436 height 30
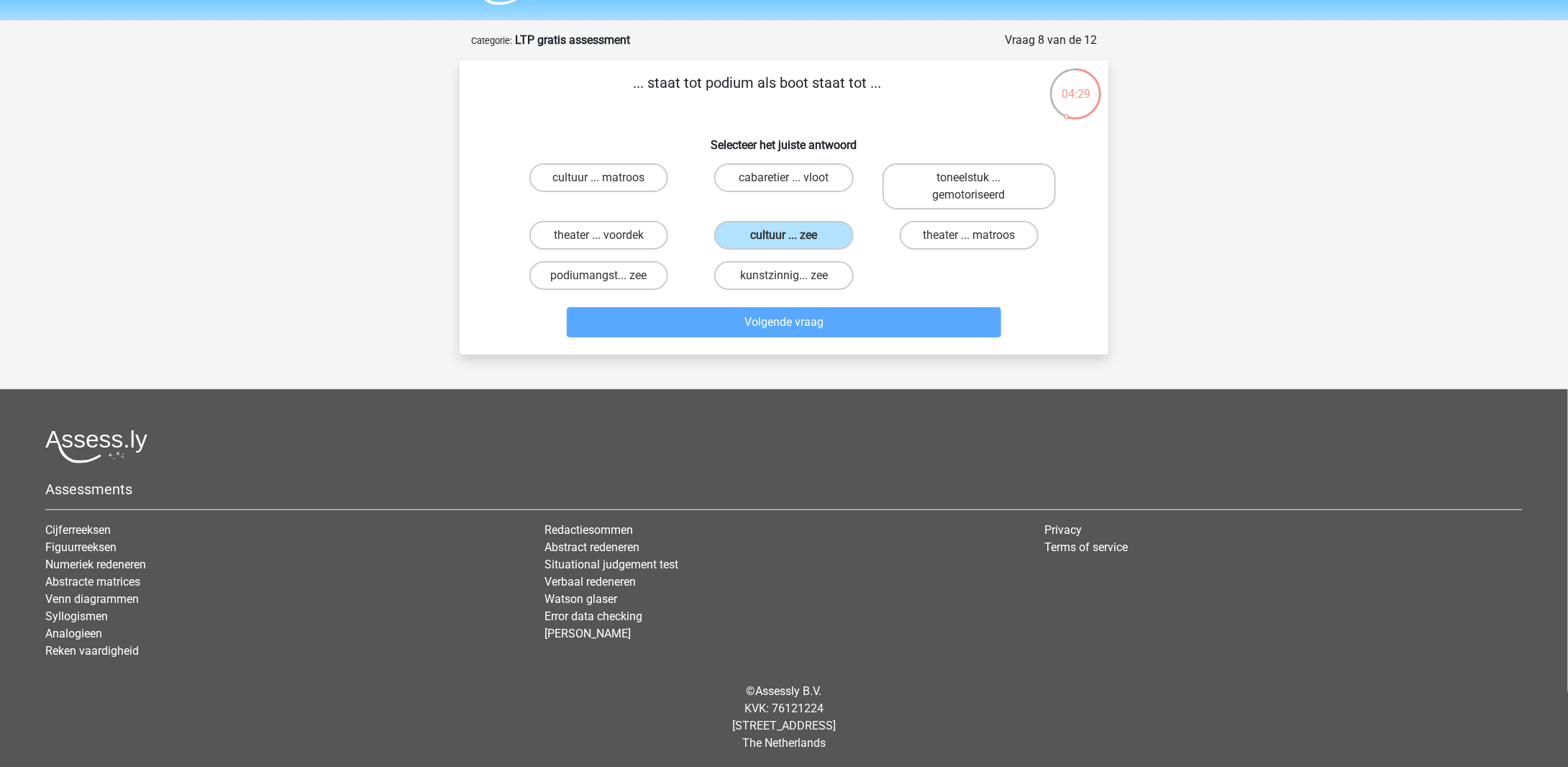
scroll to position [23, 0]
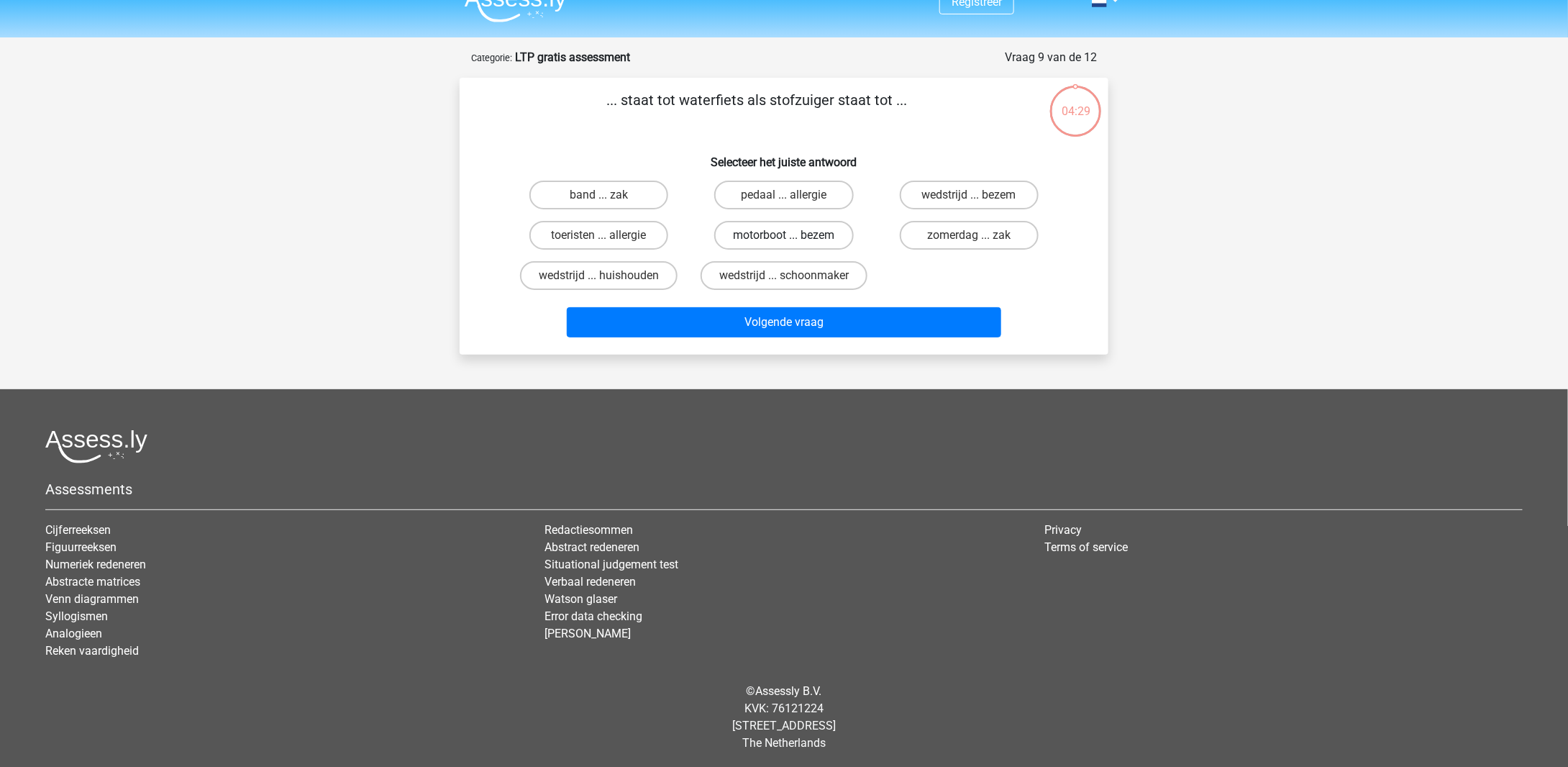
click at [818, 228] on label "motorboot ... bezem" at bounding box center [784, 236] width 139 height 29
click at [793, 236] on input "motorboot ... bezem" at bounding box center [789, 240] width 9 height 9
radio input "true"
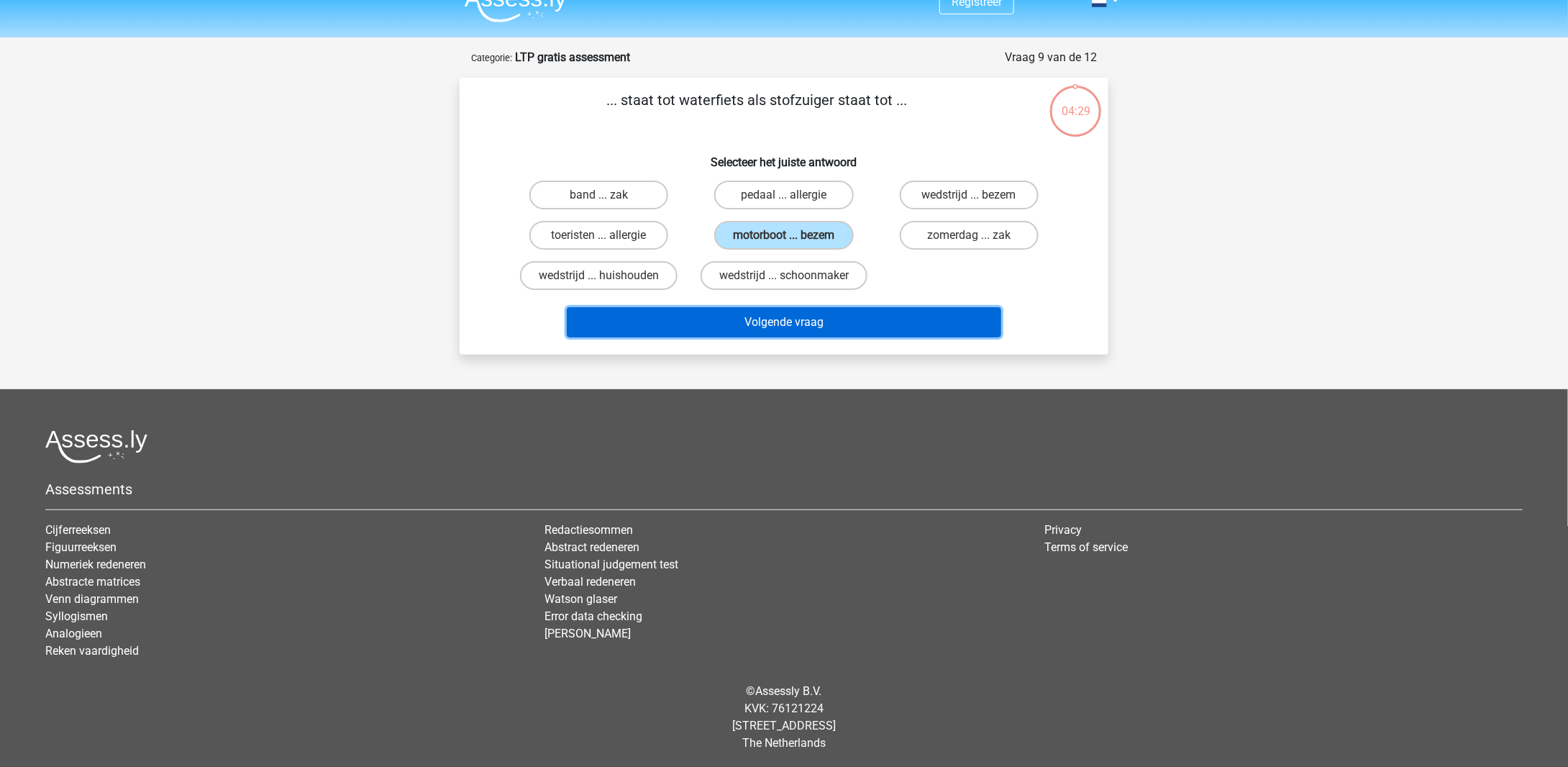
click at [821, 319] on button "Volgende vraag" at bounding box center [784, 322] width 436 height 30
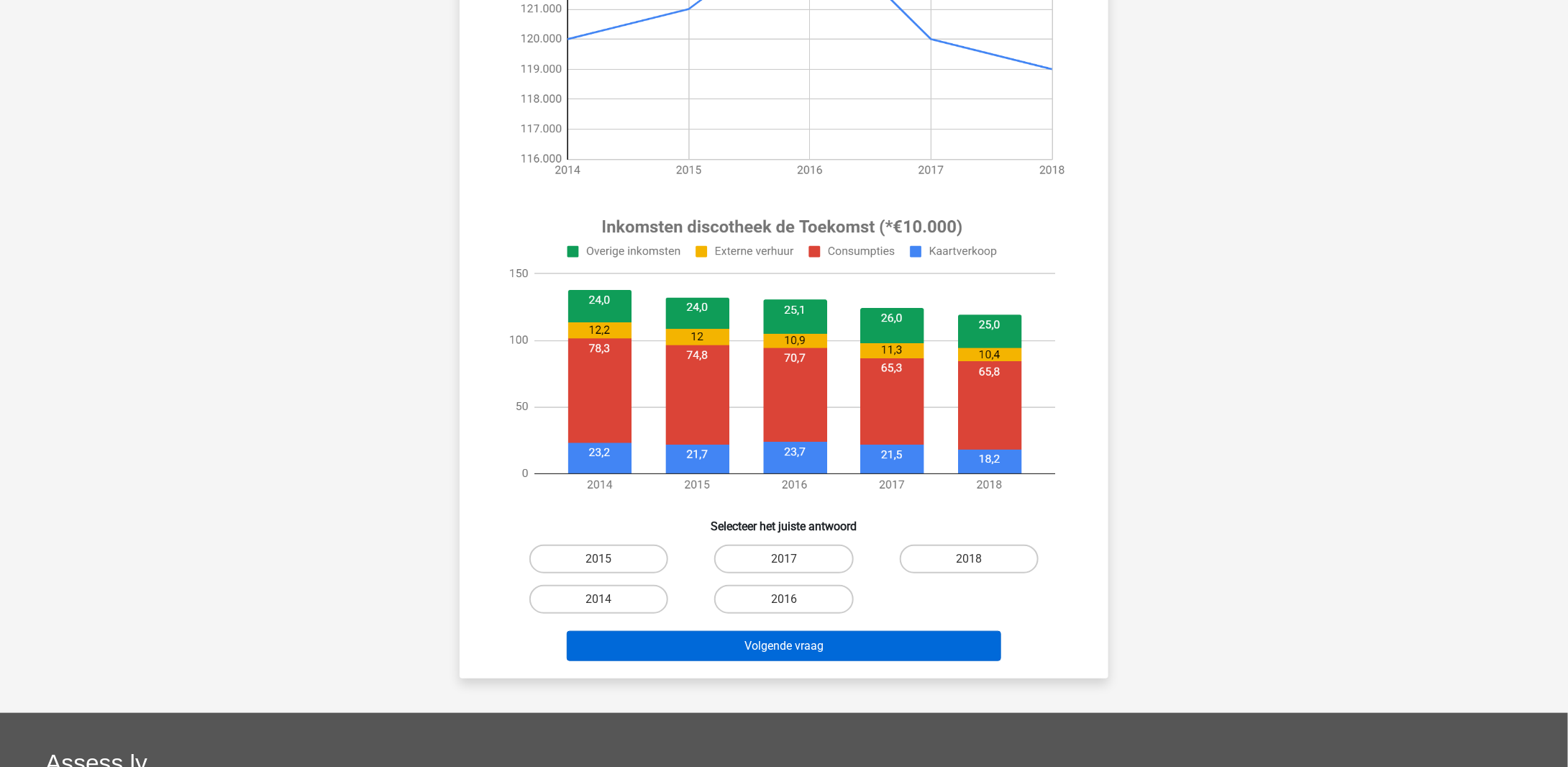
scroll to position [359, 0]
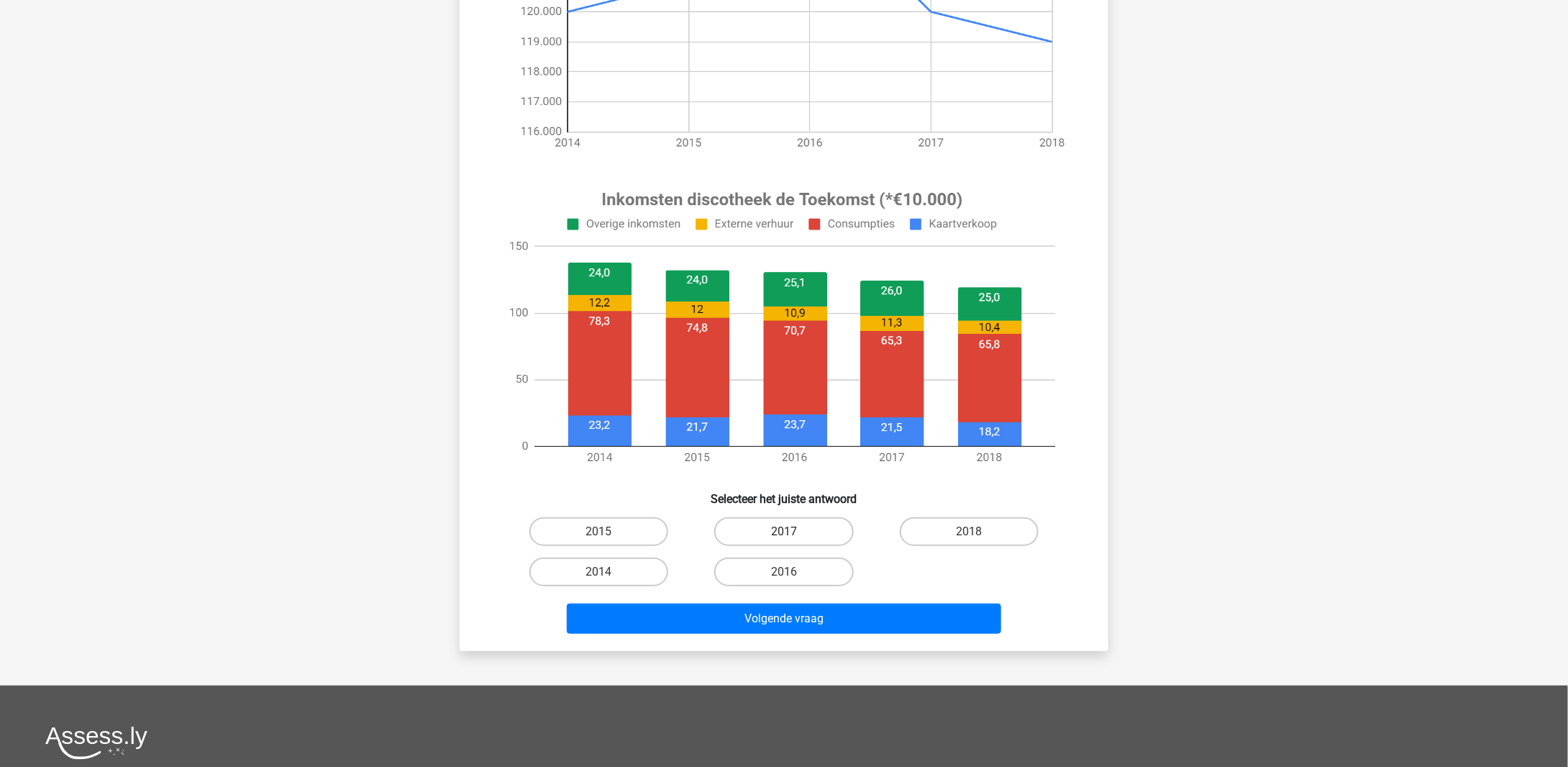
drag, startPoint x: 796, startPoint y: 531, endPoint x: 803, endPoint y: 536, distance: 8.6
click at [803, 538] on label "2017" at bounding box center [784, 531] width 139 height 29
click at [793, 538] on input "2017" at bounding box center [789, 536] width 9 height 9
radio input "true"
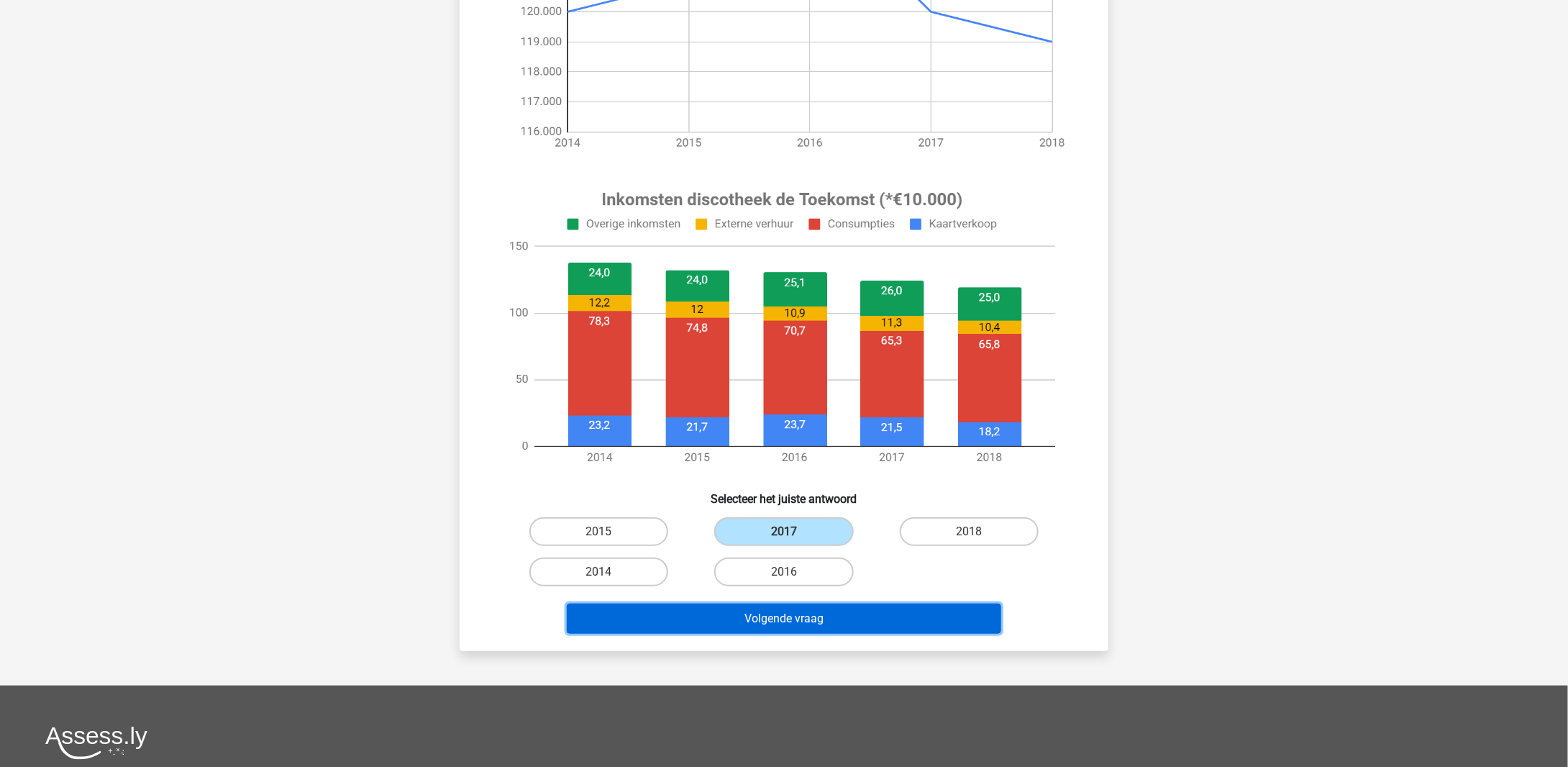
click at [796, 621] on button "Volgende vraag" at bounding box center [784, 619] width 436 height 30
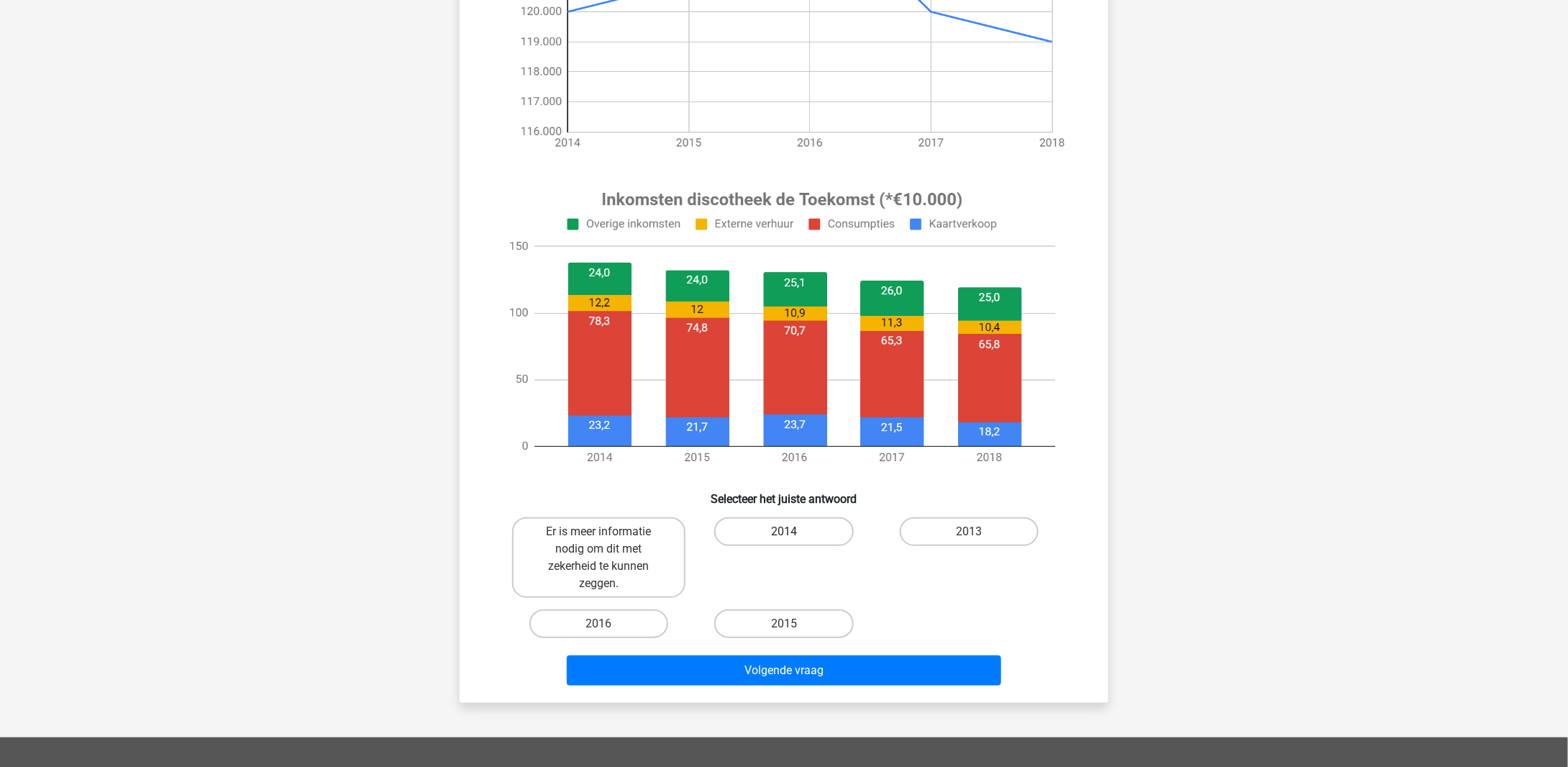
click at [806, 529] on label "2014" at bounding box center [784, 531] width 139 height 29
click at [793, 531] on input "2014" at bounding box center [789, 536] width 9 height 9
radio input "true"
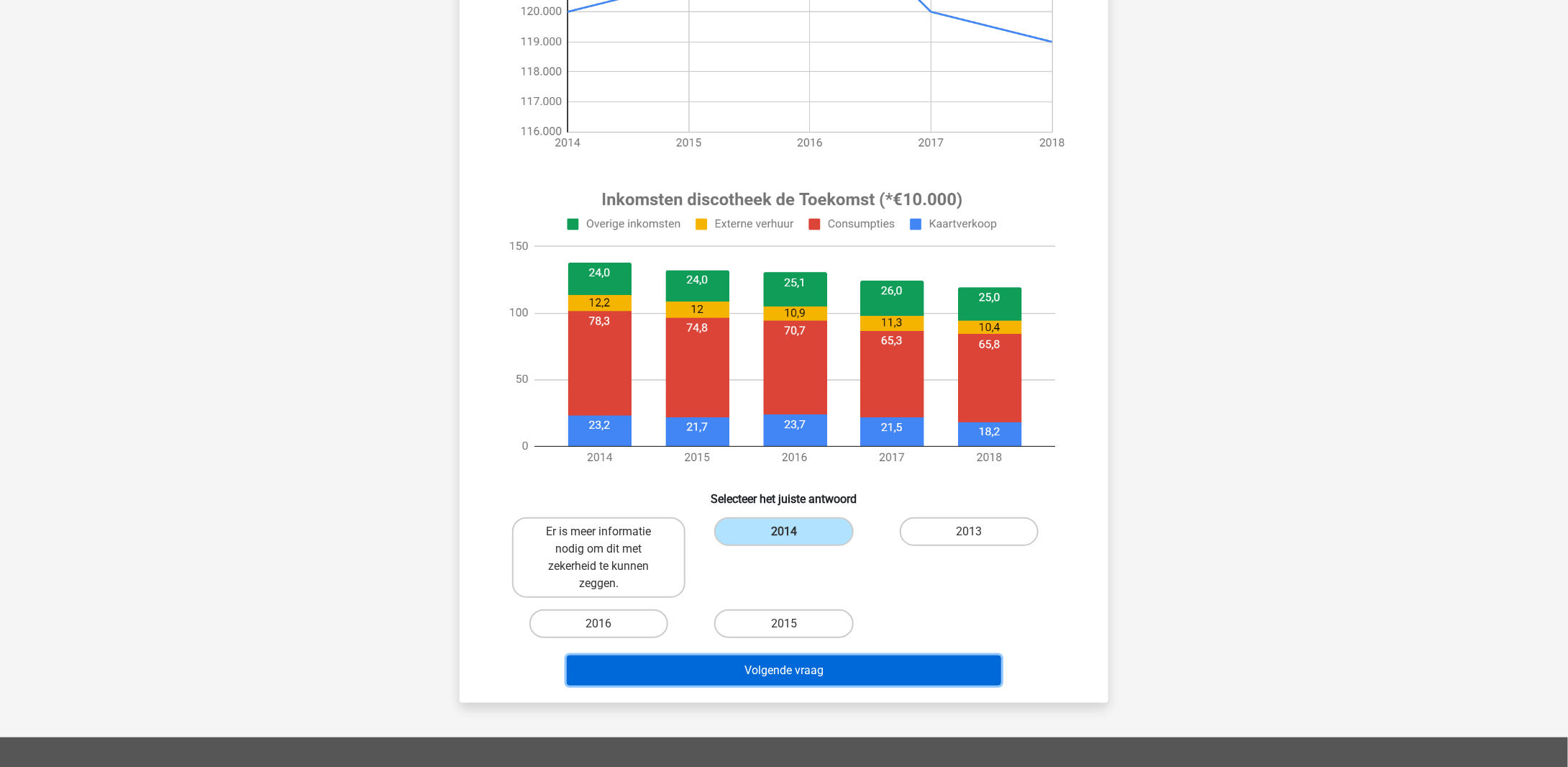
click at [793, 665] on button "Volgende vraag" at bounding box center [784, 670] width 436 height 30
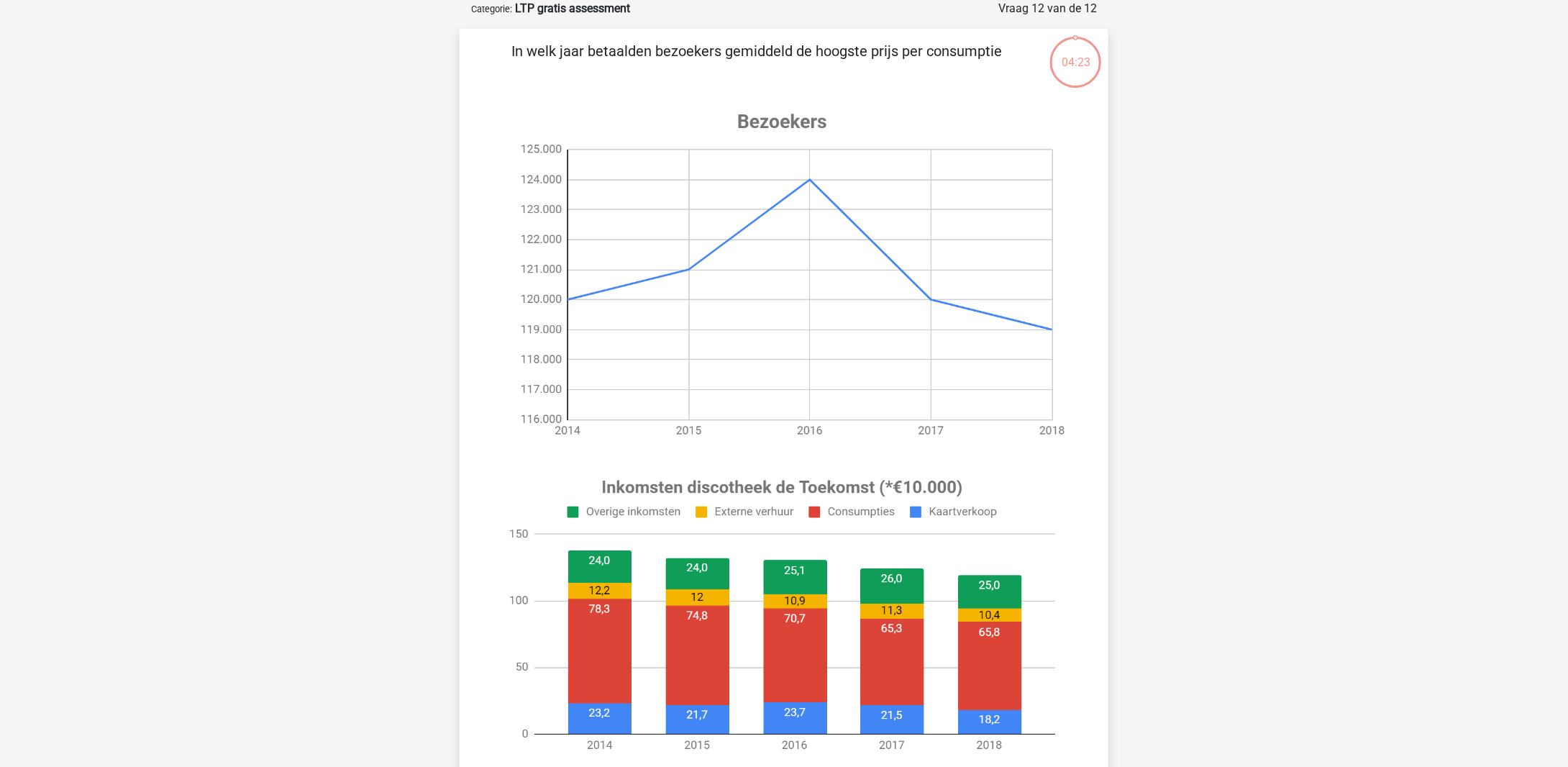
scroll to position [432, 0]
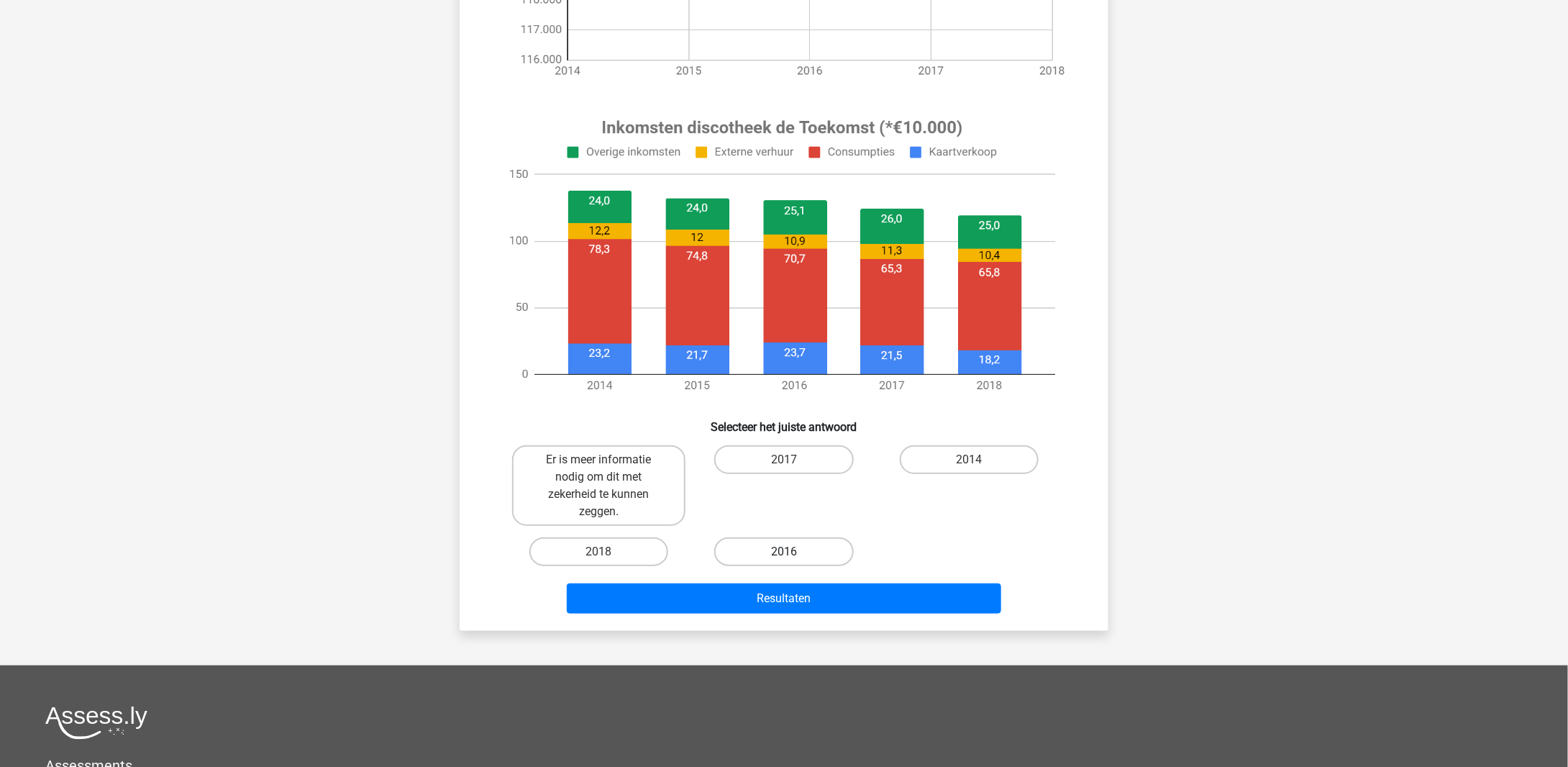
click at [820, 544] on label "2016" at bounding box center [784, 552] width 139 height 29
click at [793, 552] on input "2016" at bounding box center [789, 556] width 9 height 9
radio input "true"
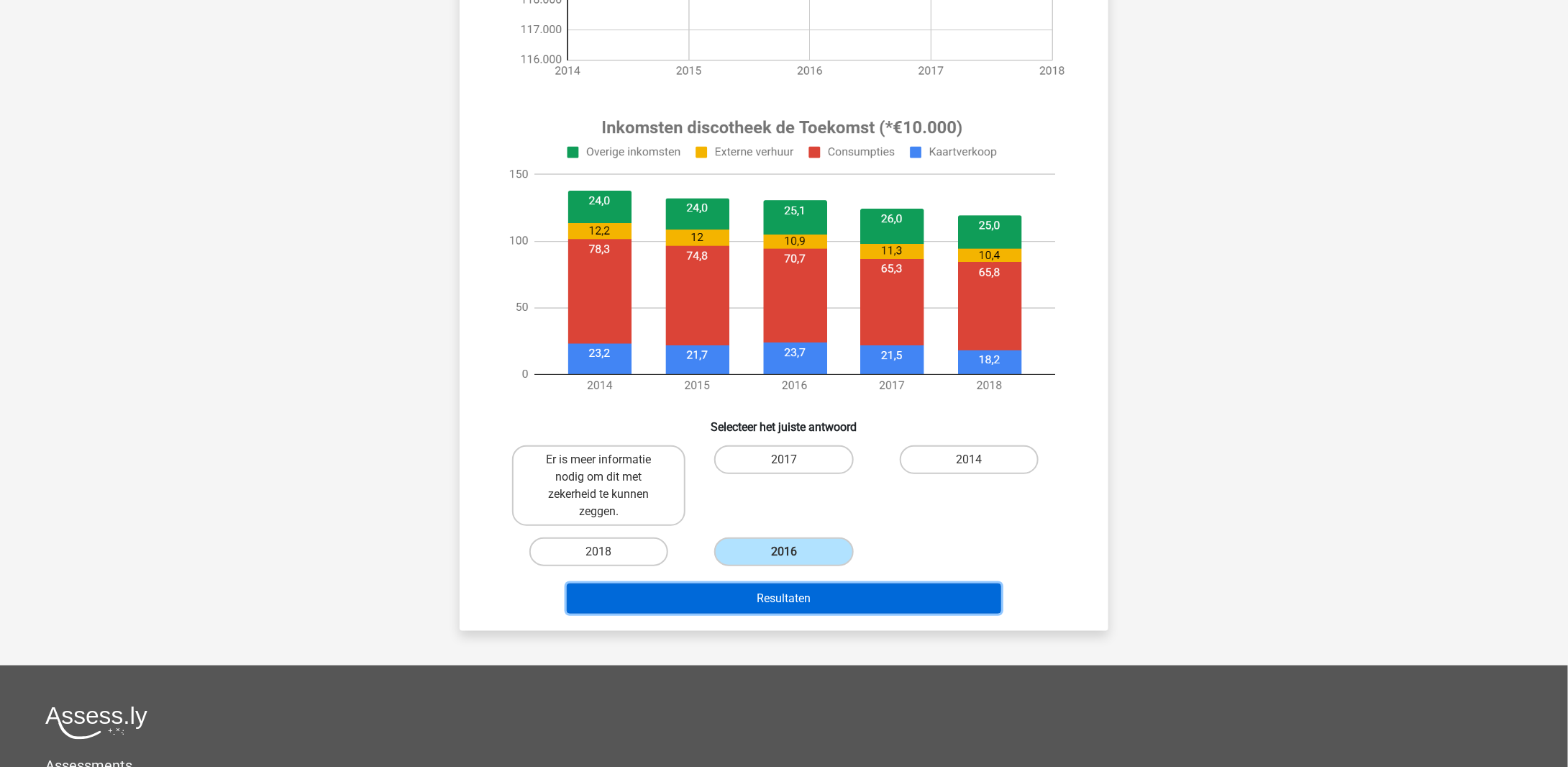
click at [813, 596] on button "Resultaten" at bounding box center [784, 599] width 436 height 30
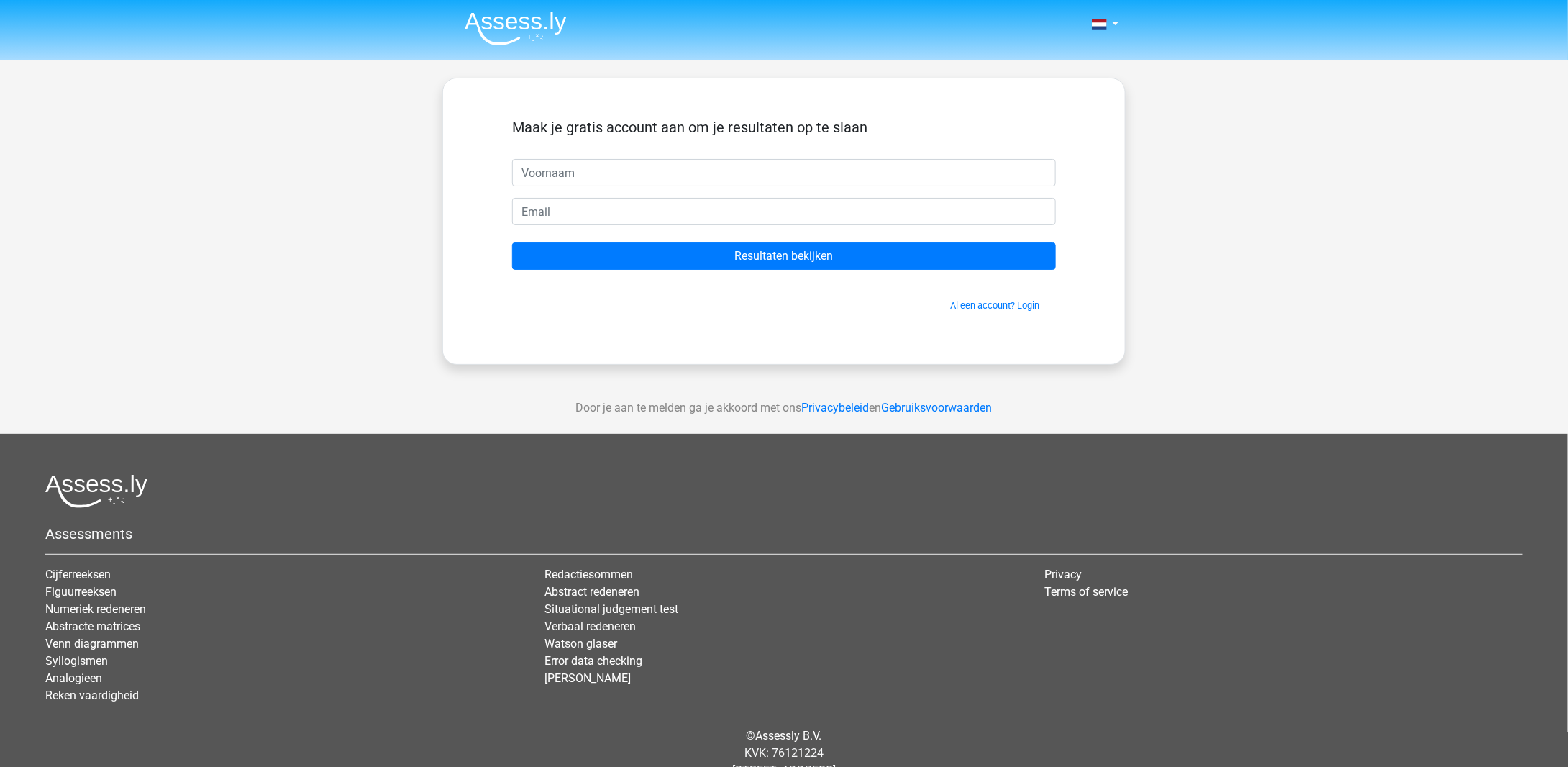
click at [593, 174] on input "text" at bounding box center [784, 173] width 544 height 27
type input "boody"
click at [565, 218] on input "email" at bounding box center [784, 211] width 544 height 27
type input "boodyibrahim18@gmail.com"
click at [512, 242] on input "Resultaten bekijken" at bounding box center [784, 256] width 544 height 27
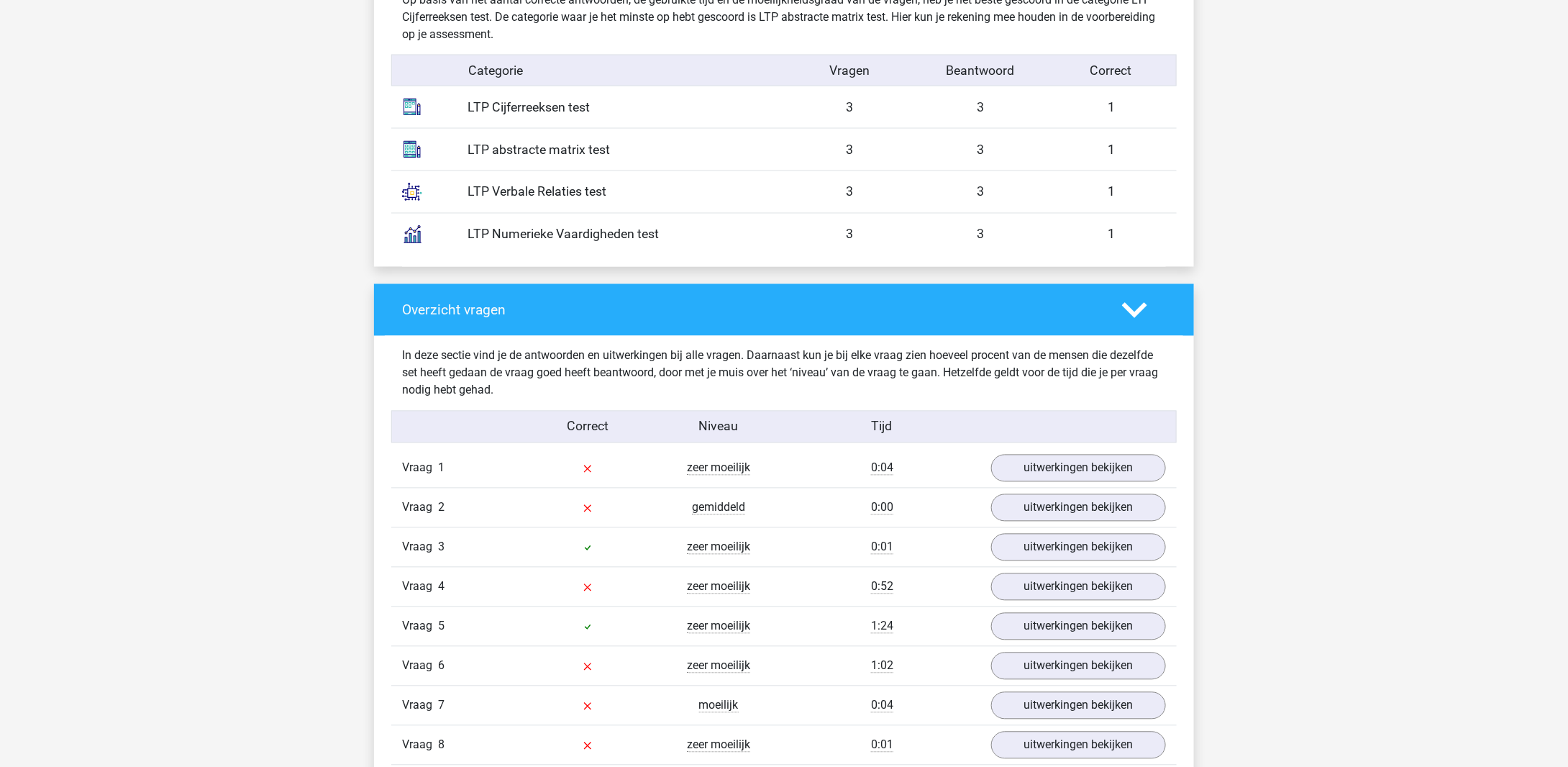
scroll to position [1151, 0]
